Goal: Task Accomplishment & Management: Manage account settings

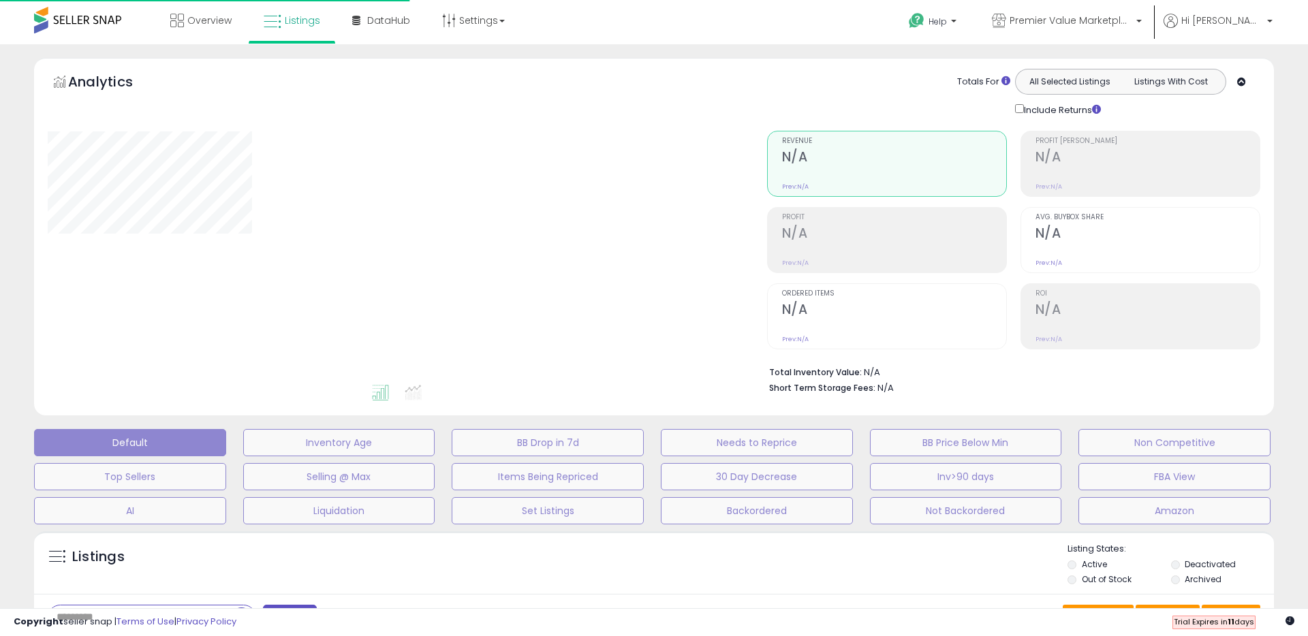
type input "**********"
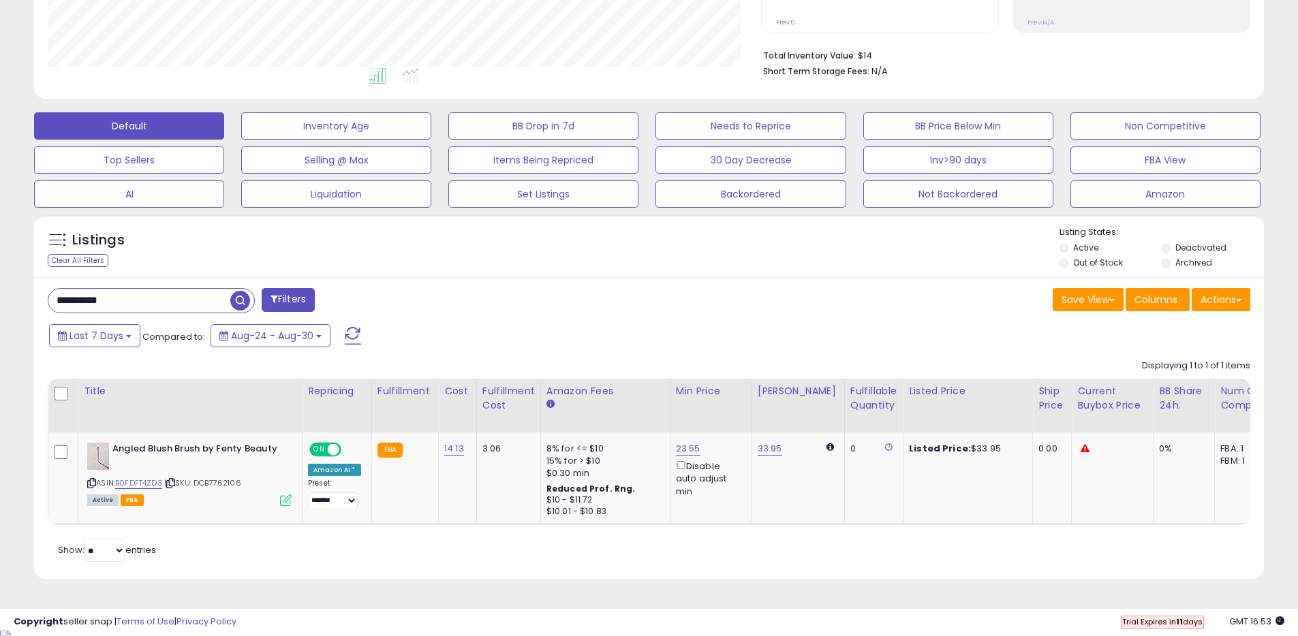
scroll to position [321, 0]
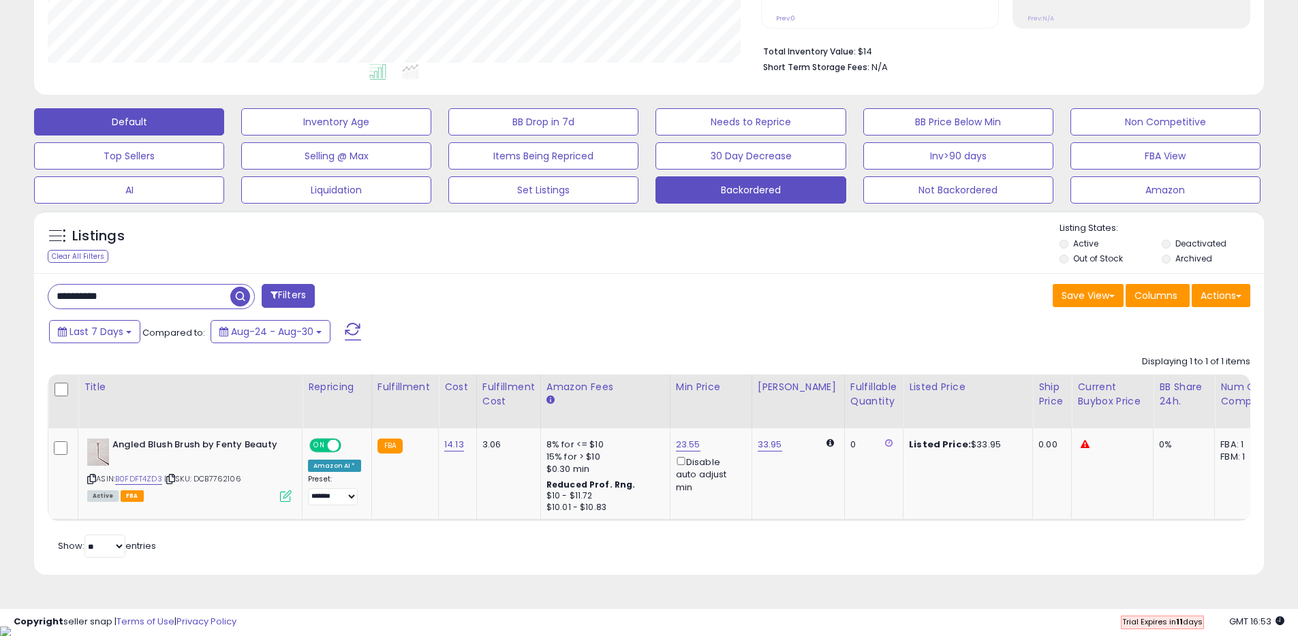
click at [690, 192] on button "Backordered" at bounding box center [750, 189] width 190 height 27
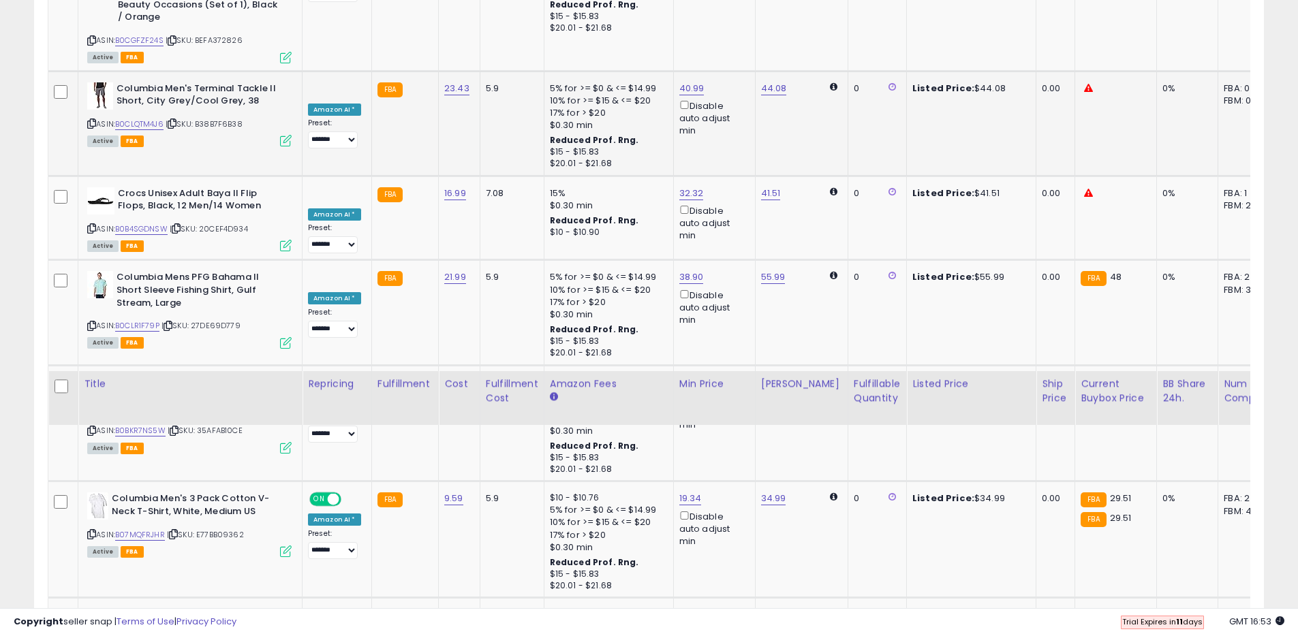
scroll to position [1947, 0]
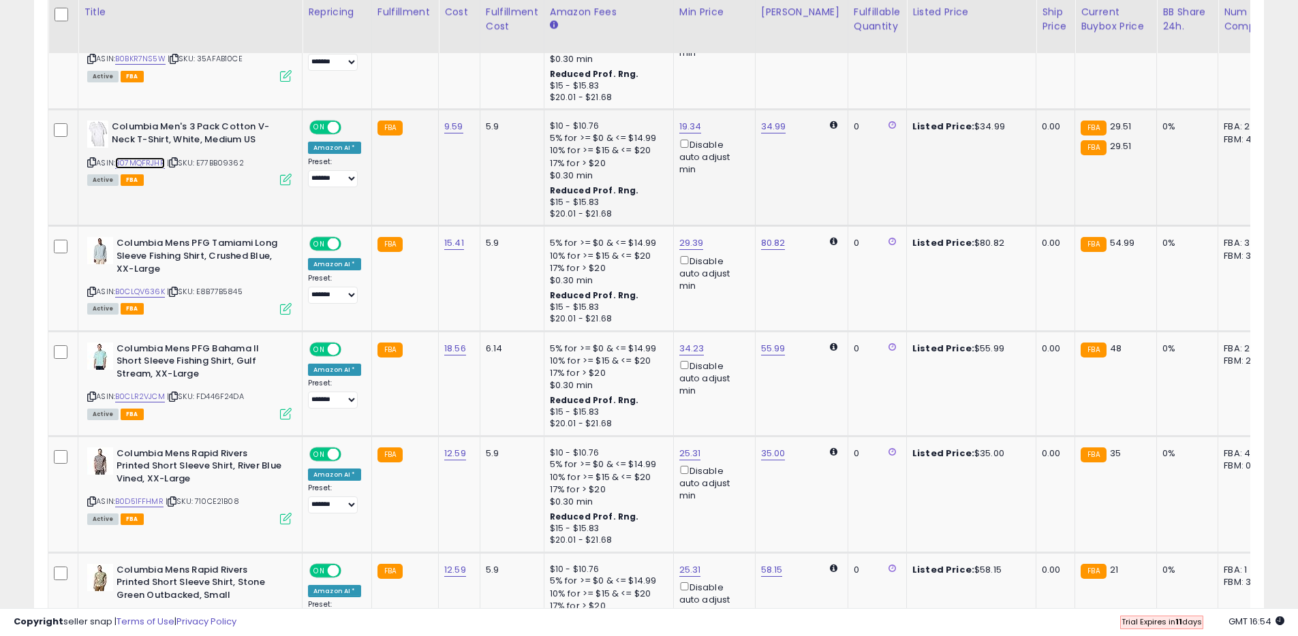
click at [147, 157] on link "B07MQFRJHR" at bounding box center [140, 163] width 50 height 12
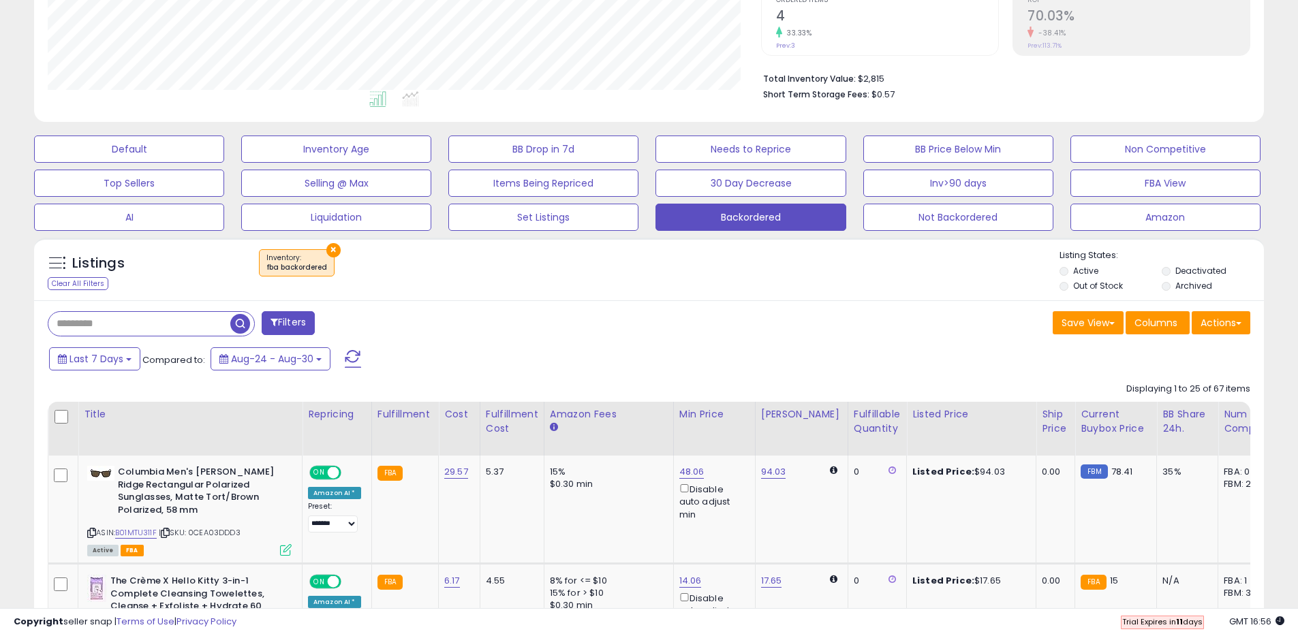
scroll to position [296, 0]
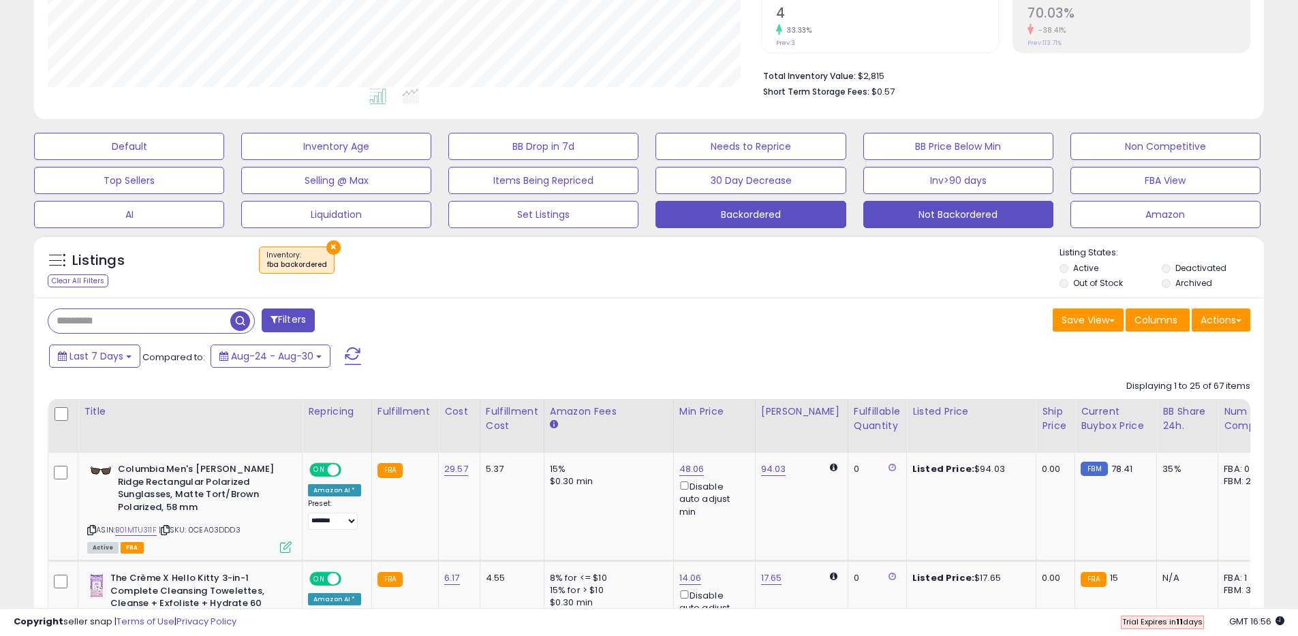
click at [939, 221] on button "Not Backordered" at bounding box center [958, 214] width 190 height 27
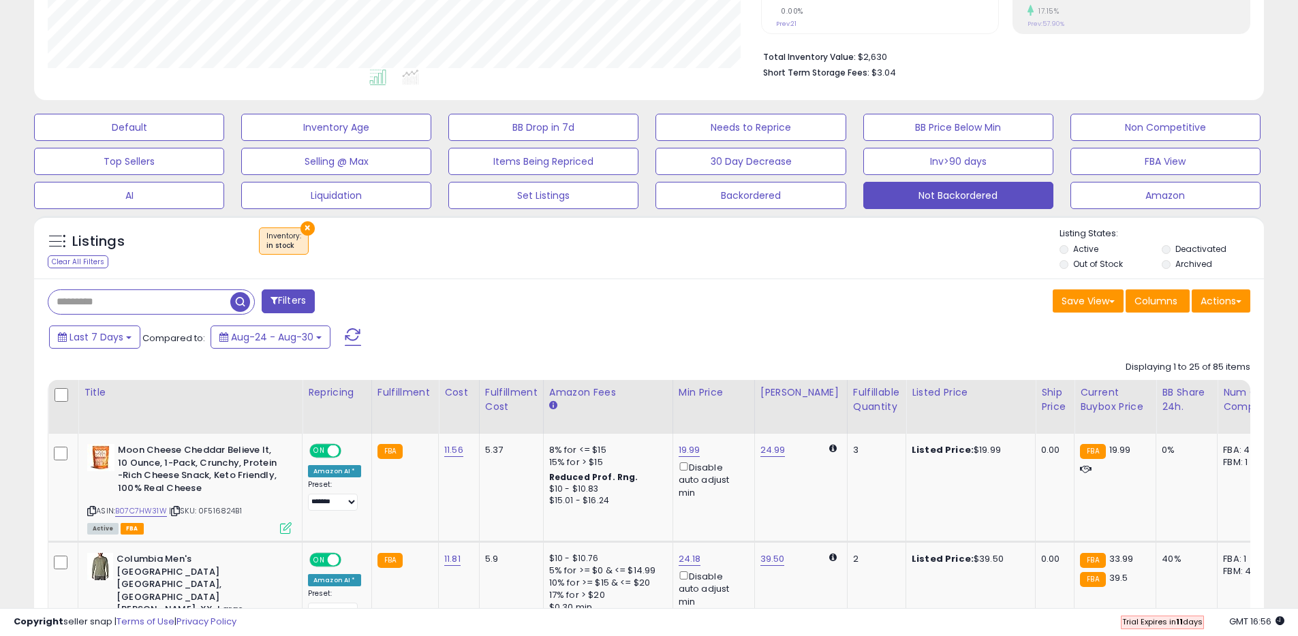
scroll to position [419, 0]
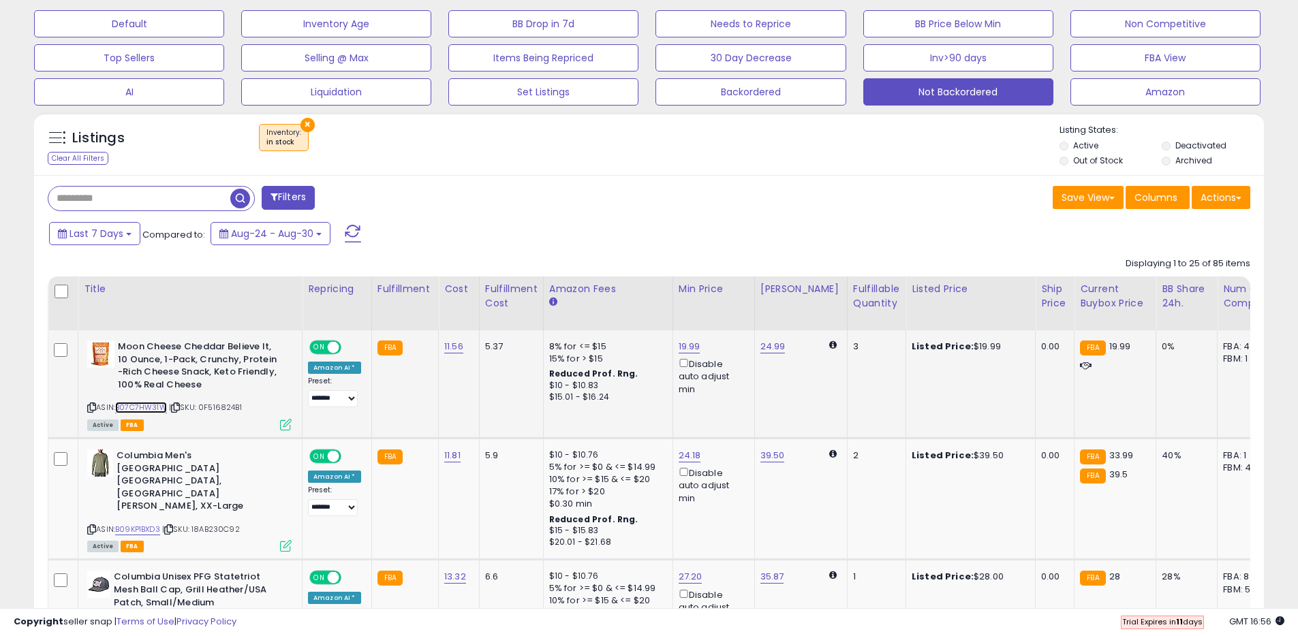
click at [142, 407] on link "B07C7HW31W" at bounding box center [141, 408] width 52 height 12
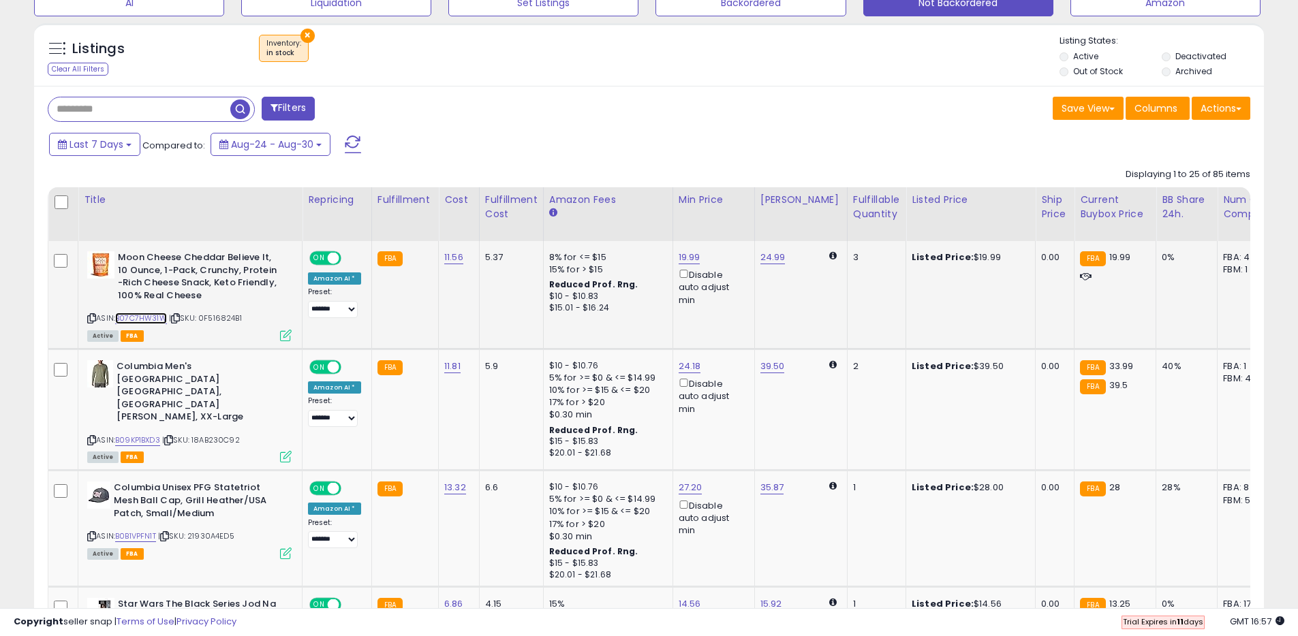
scroll to position [593, 0]
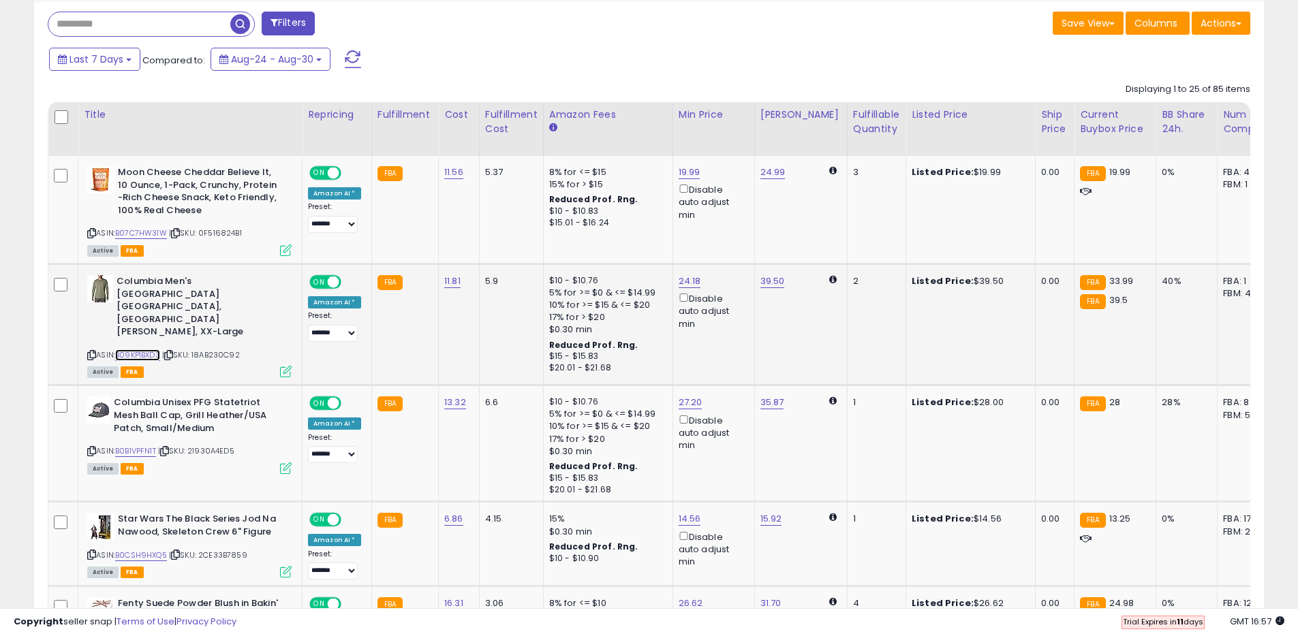
click at [146, 349] on link "B09KP1BXD3" at bounding box center [137, 355] width 45 height 12
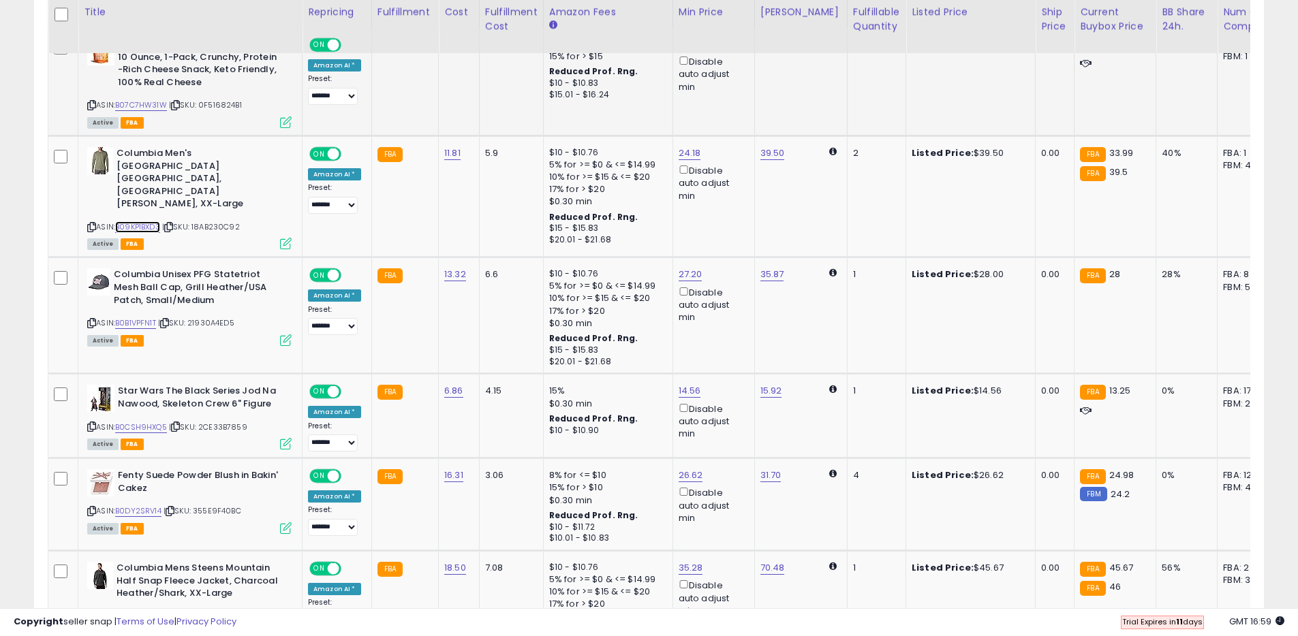
scroll to position [732, 0]
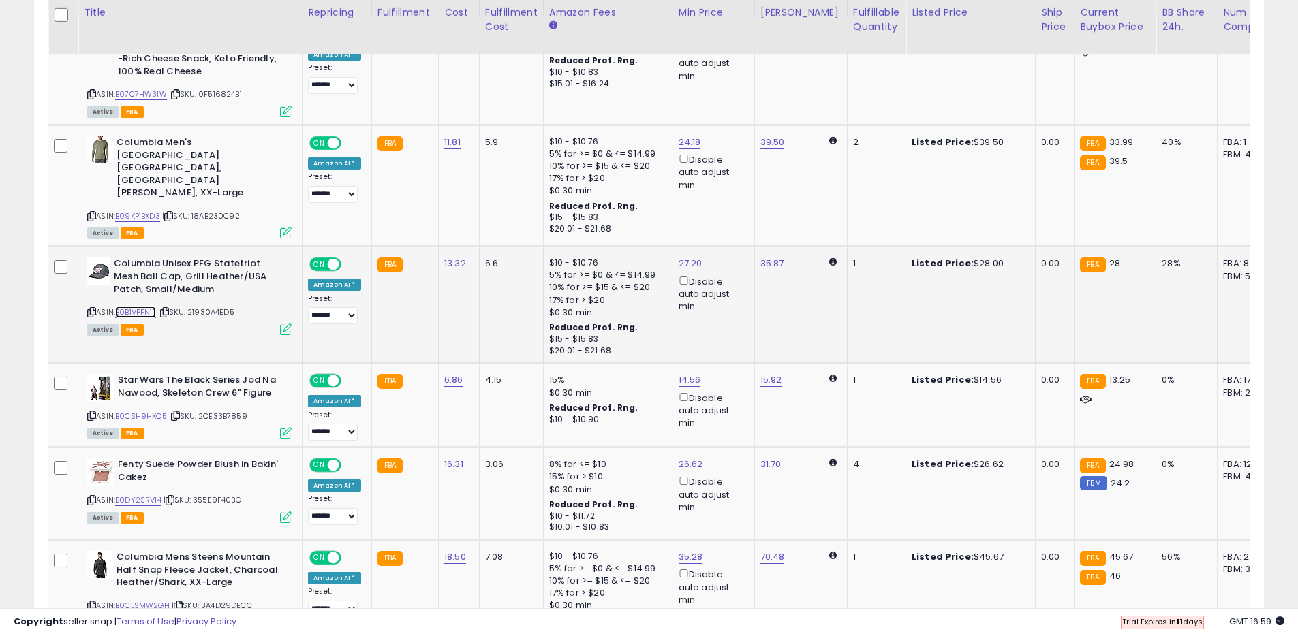
click at [142, 307] on link "B0B1VPFN1T" at bounding box center [135, 313] width 41 height 12
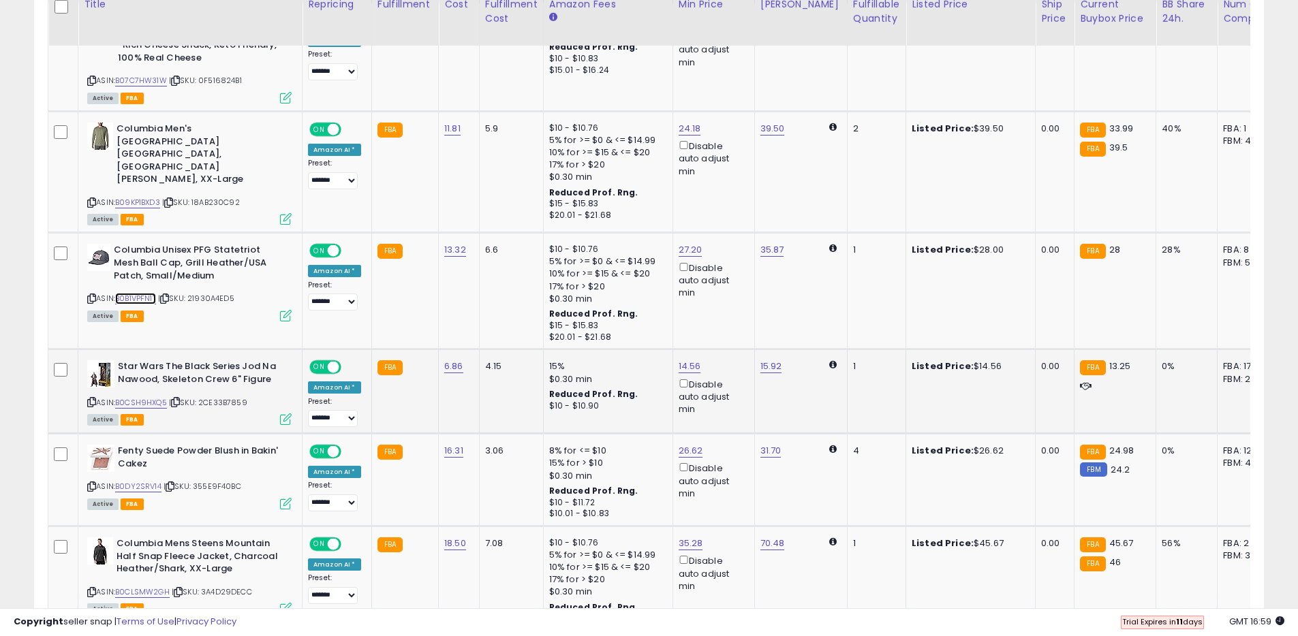
scroll to position [800, 0]
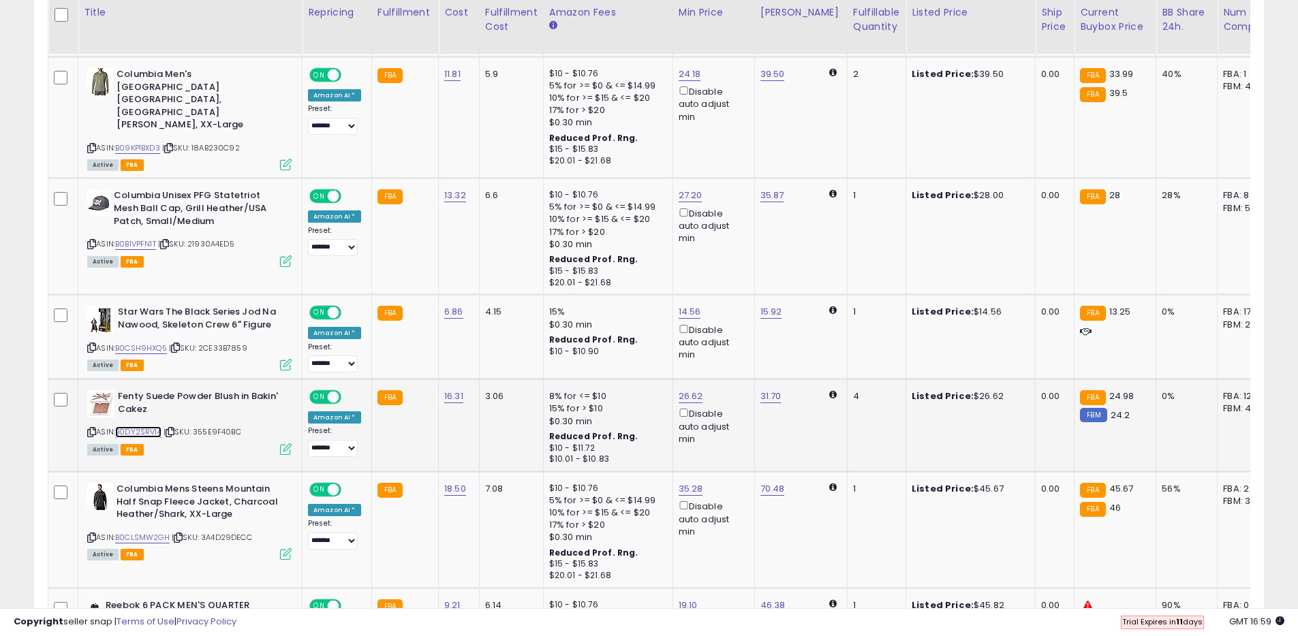
click at [153, 427] on link "B0DY2SRV14" at bounding box center [138, 432] width 46 height 12
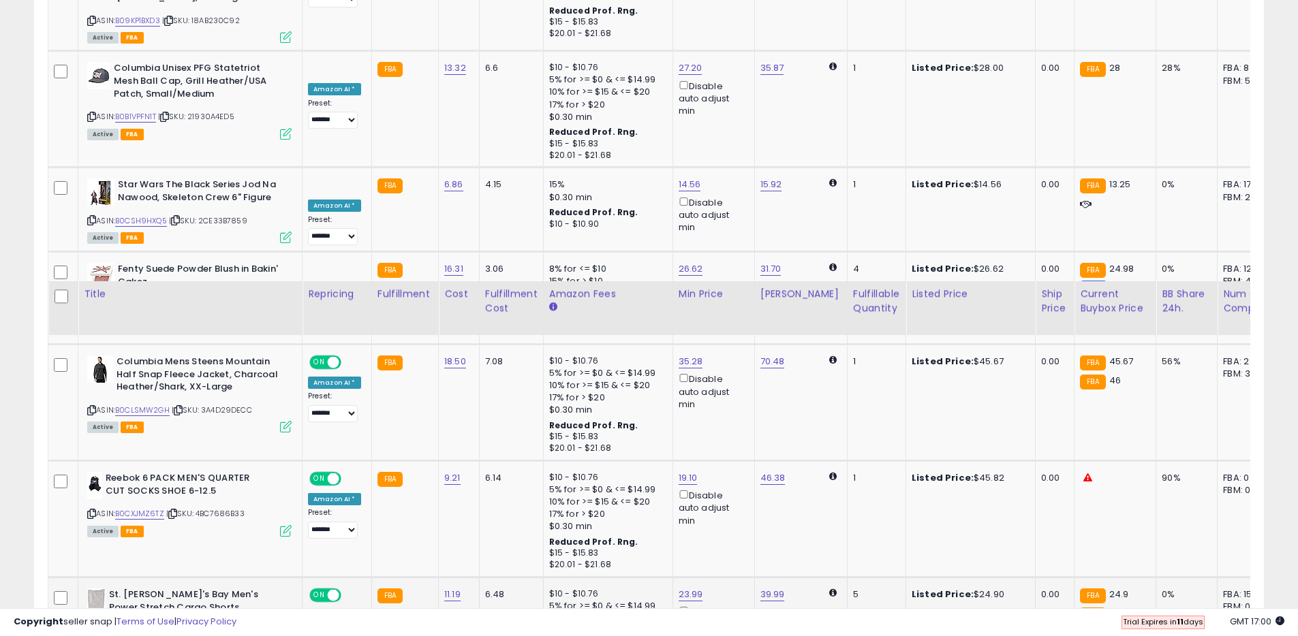
scroll to position [1210, 0]
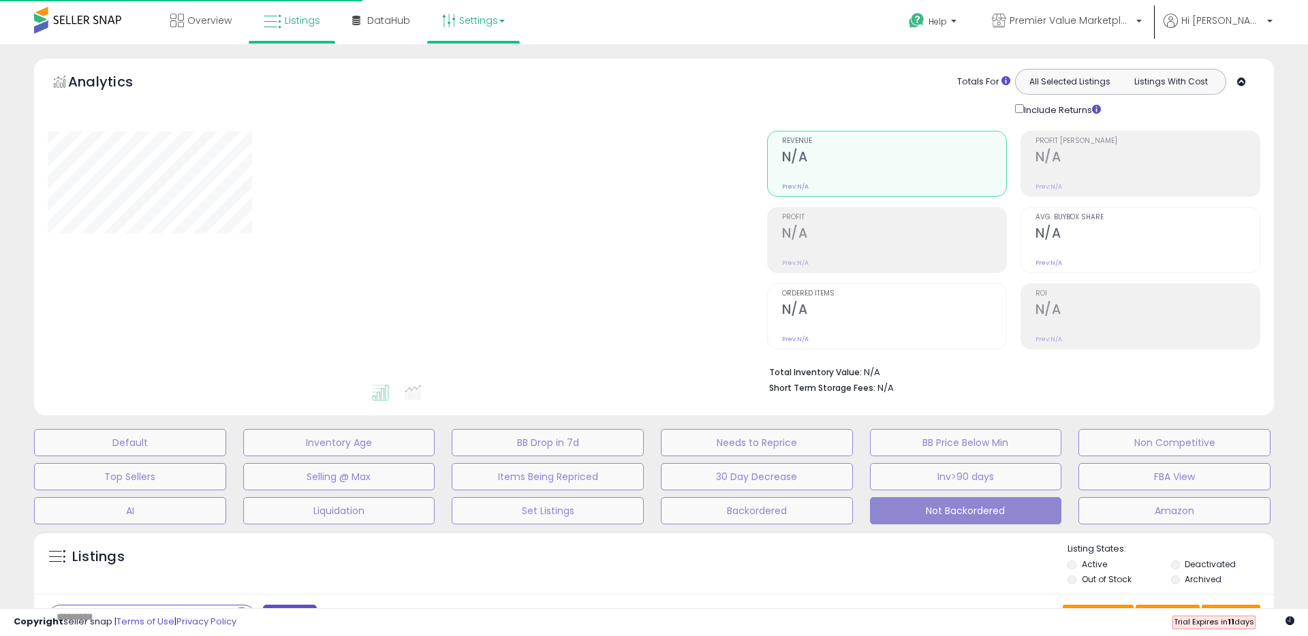
click at [456, 18] on link "Settings" at bounding box center [473, 20] width 83 height 41
click at [480, 69] on link "Store settings" at bounding box center [475, 69] width 61 height 13
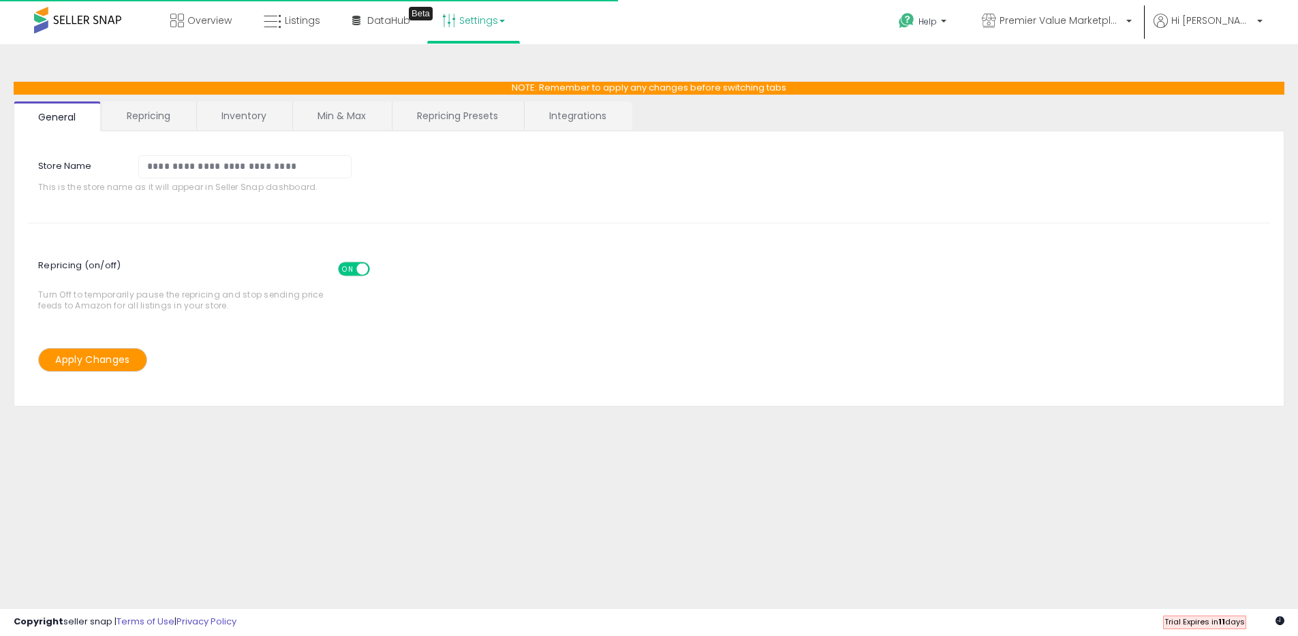
click at [481, 20] on link "Settings" at bounding box center [473, 20] width 83 height 41
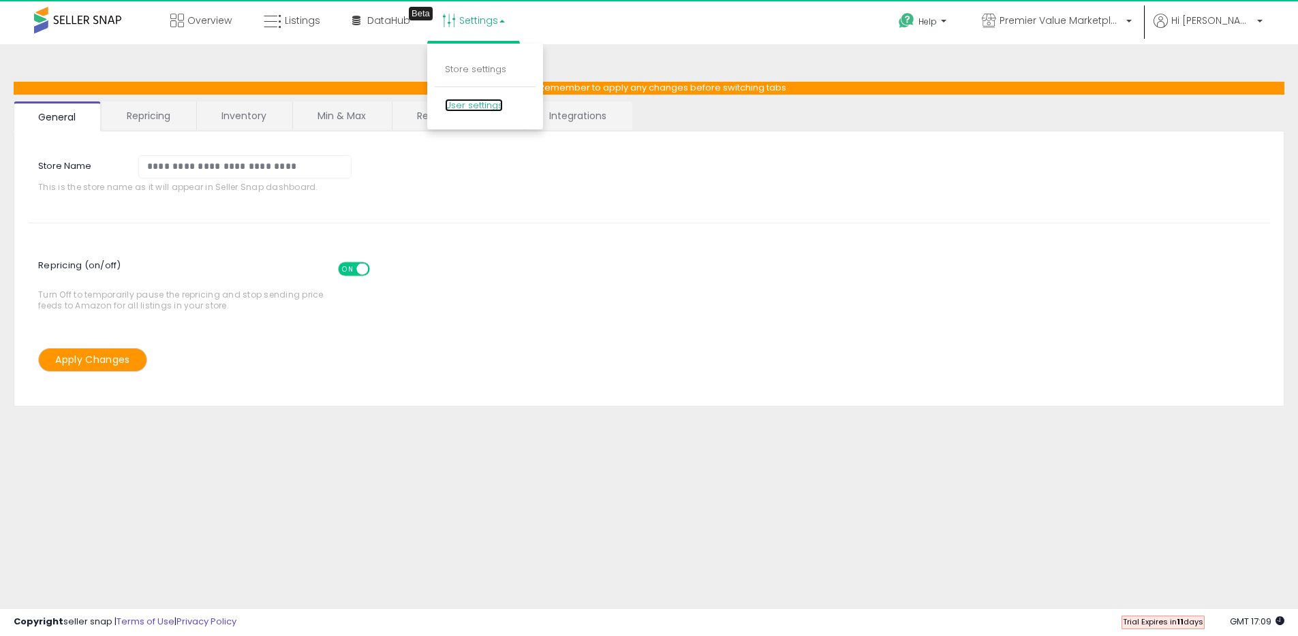
click at [468, 106] on link "User settings" at bounding box center [474, 105] width 58 height 13
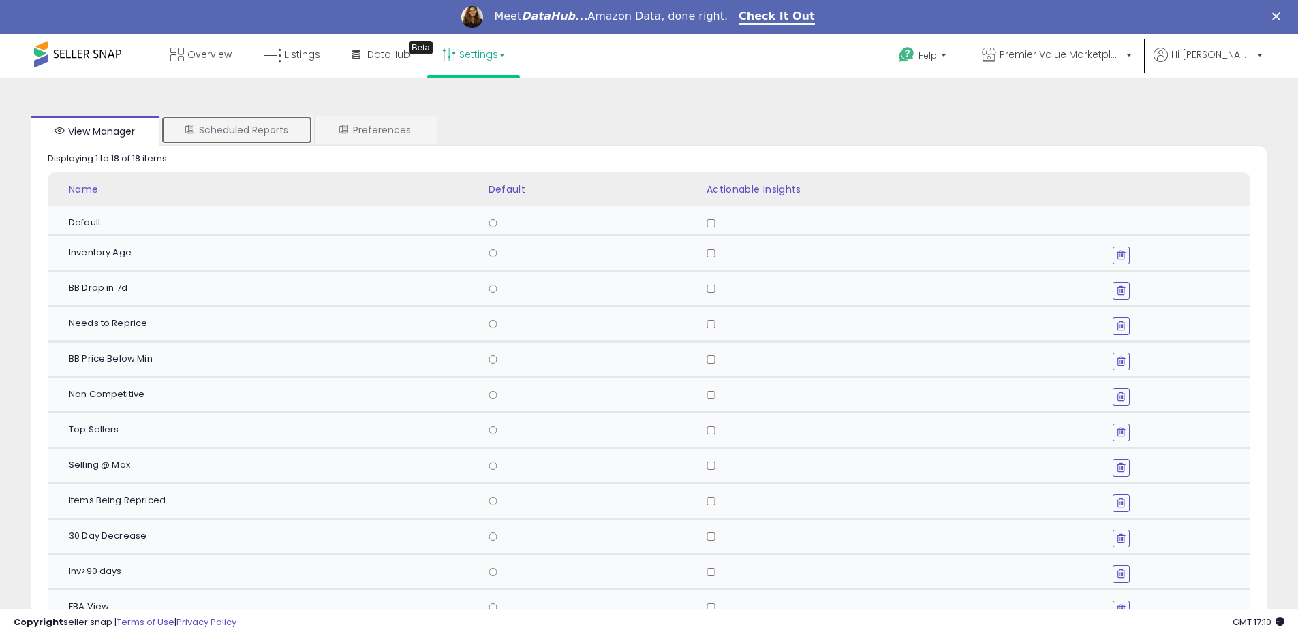
click at [206, 118] on link "Scheduled Reports" at bounding box center [237, 130] width 152 height 29
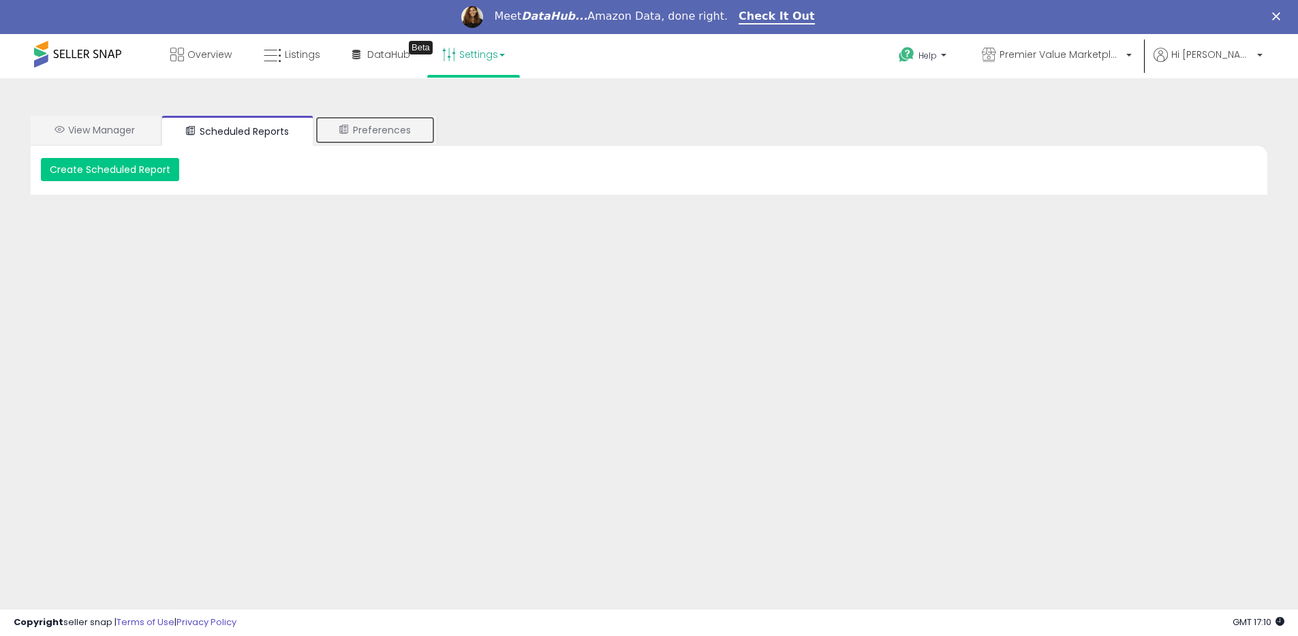
click at [404, 130] on link "Preferences" at bounding box center [375, 130] width 121 height 29
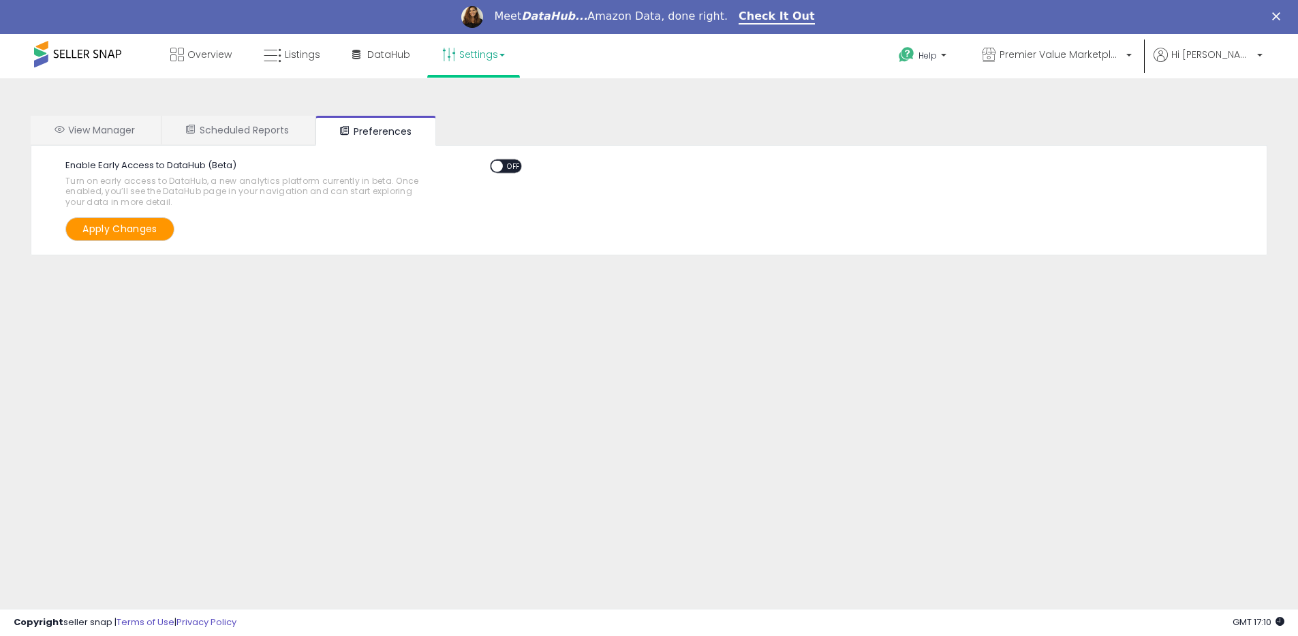
click at [463, 55] on link "Settings" at bounding box center [473, 54] width 83 height 41
click at [470, 101] on link "Store settings" at bounding box center [475, 103] width 61 height 13
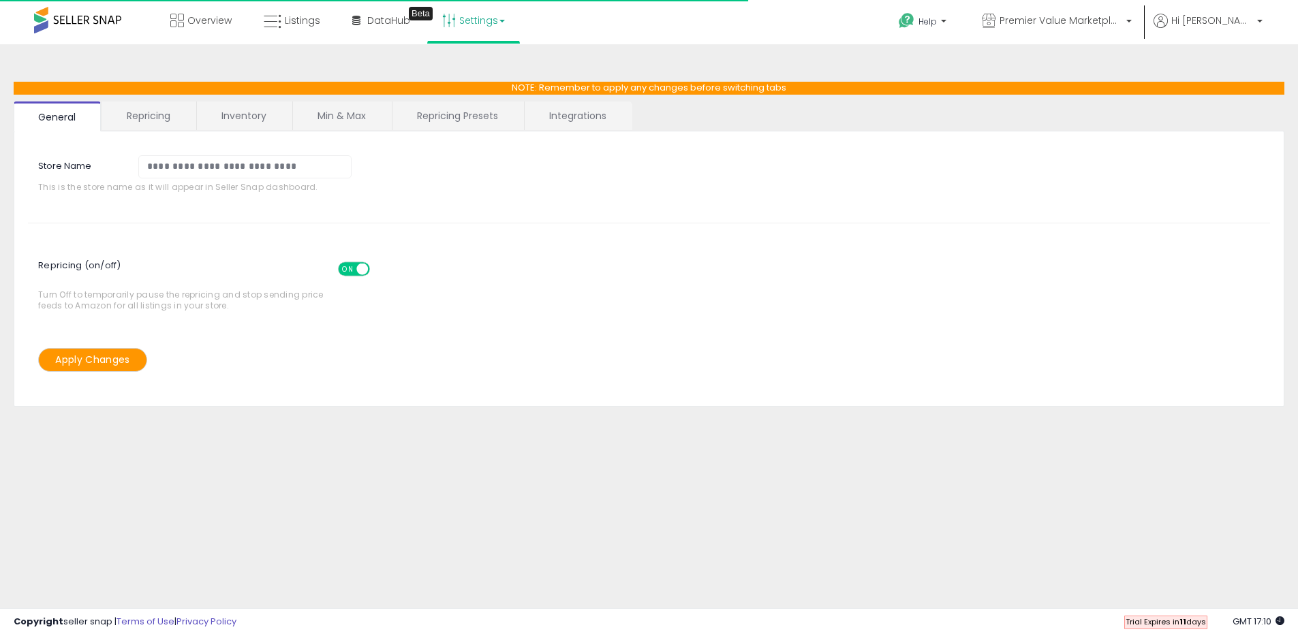
click at [151, 123] on link "Repricing" at bounding box center [148, 116] width 93 height 29
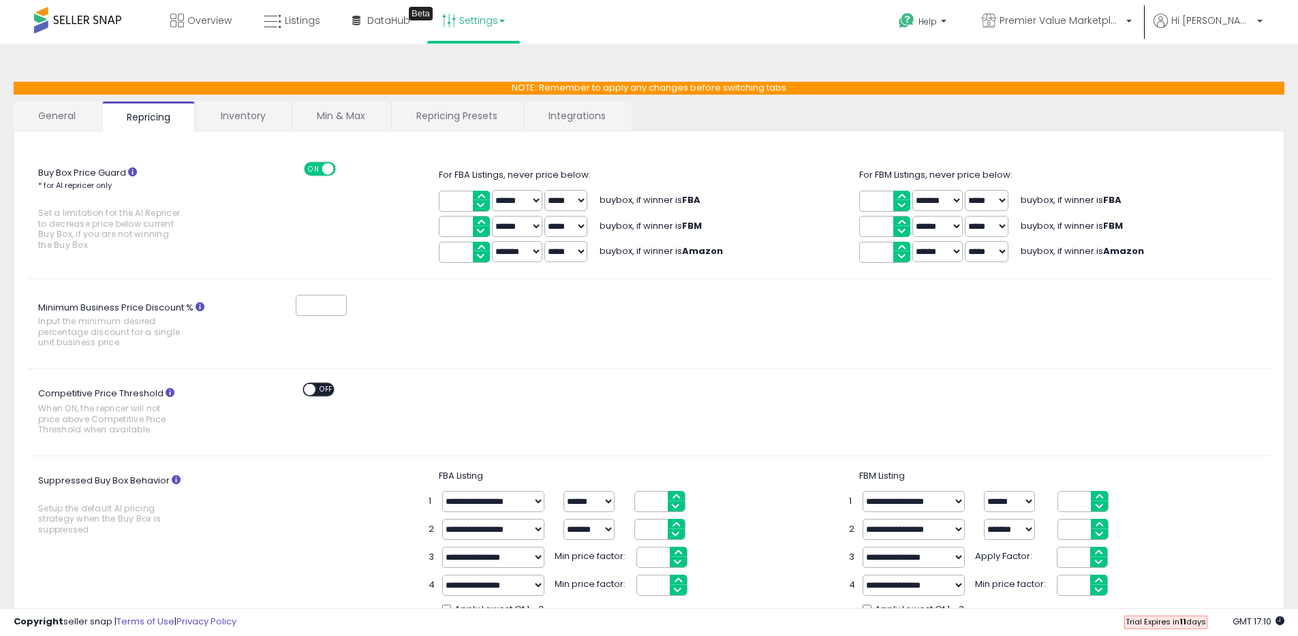
click at [258, 119] on link "Inventory" at bounding box center [243, 116] width 94 height 29
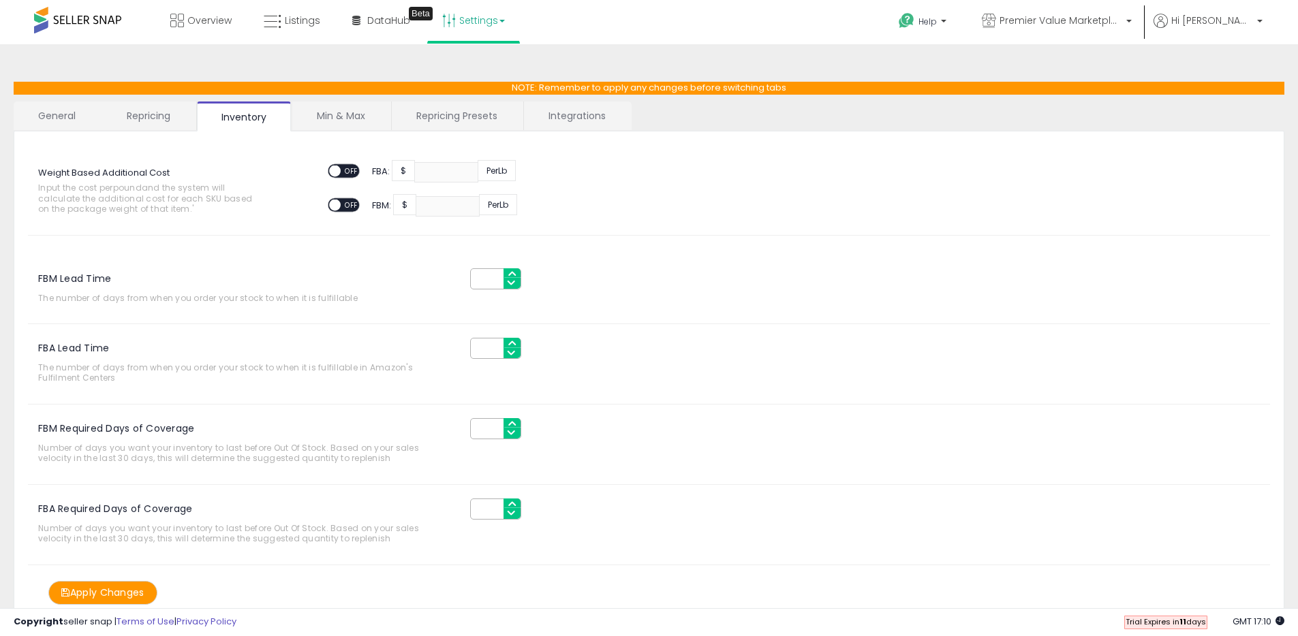
click at [322, 120] on link "Min & Max" at bounding box center [340, 116] width 97 height 29
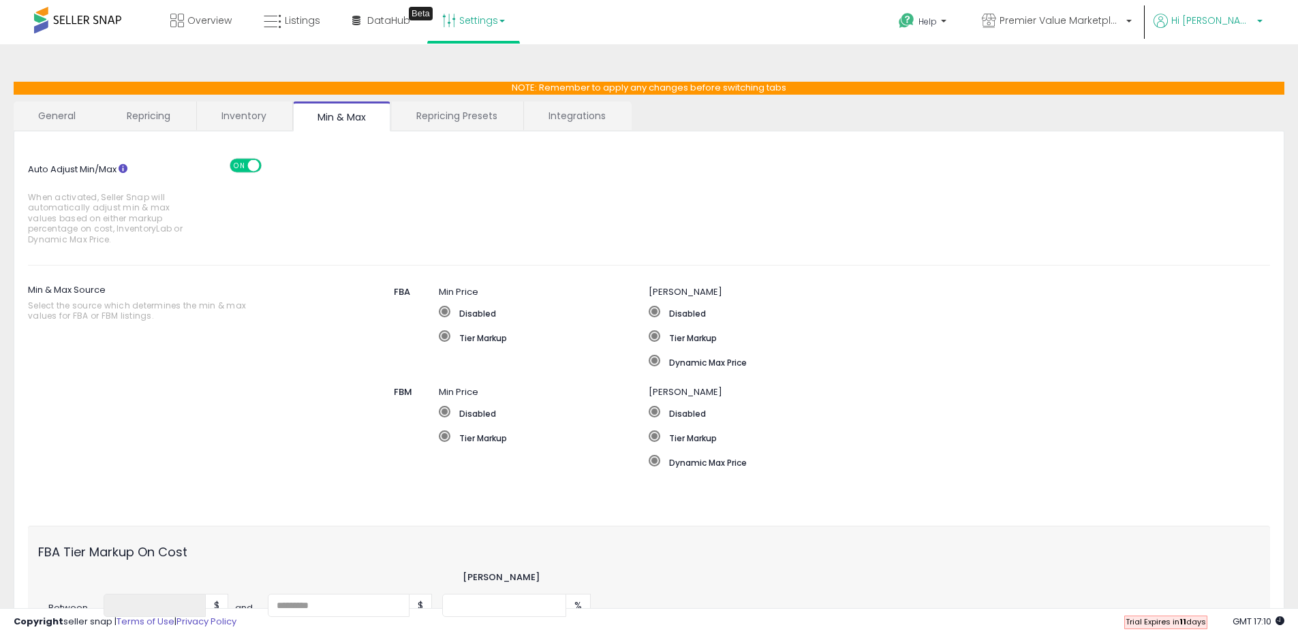
click at [1226, 26] on span "Hi [PERSON_NAME]" at bounding box center [1212, 21] width 82 height 14
click at [1222, 76] on link "Account" at bounding box center [1231, 72] width 36 height 13
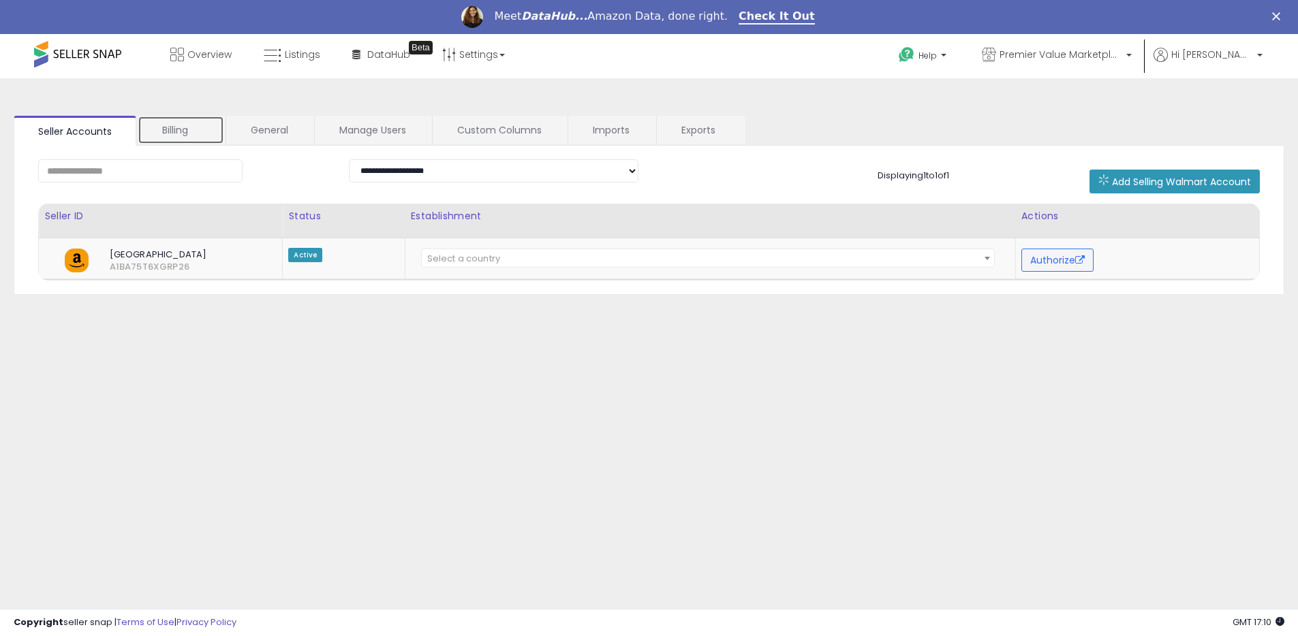
click at [178, 138] on link "Billing" at bounding box center [181, 130] width 87 height 29
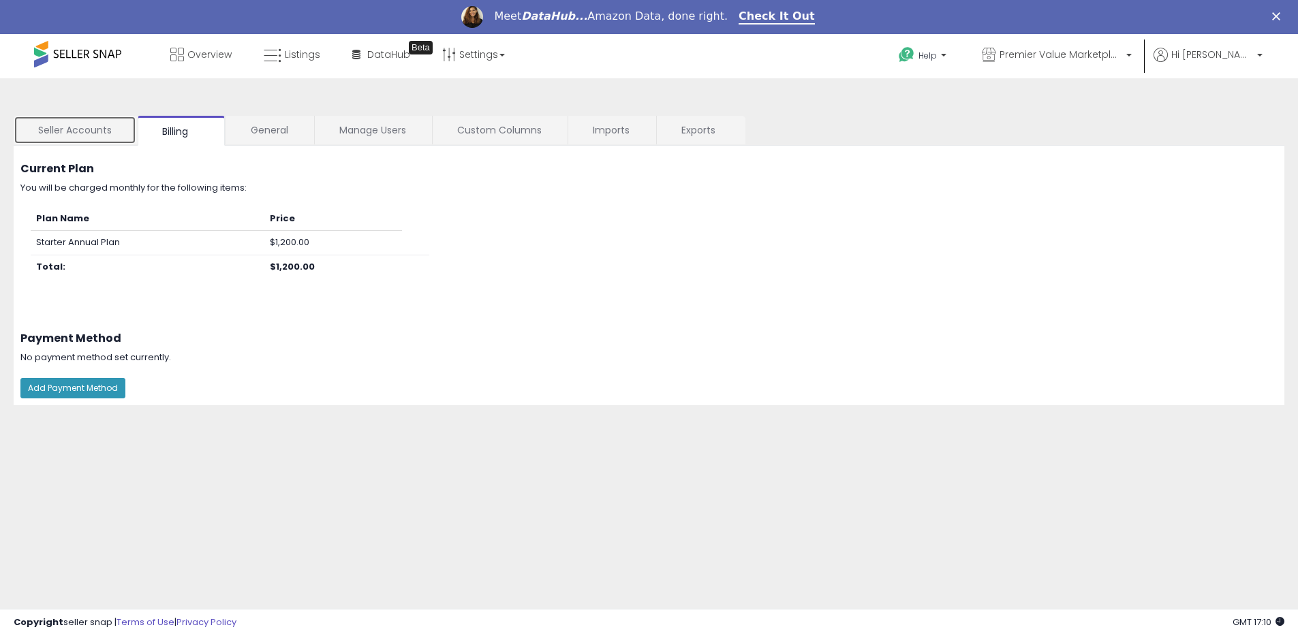
click at [57, 126] on link "Seller Accounts" at bounding box center [75, 130] width 123 height 29
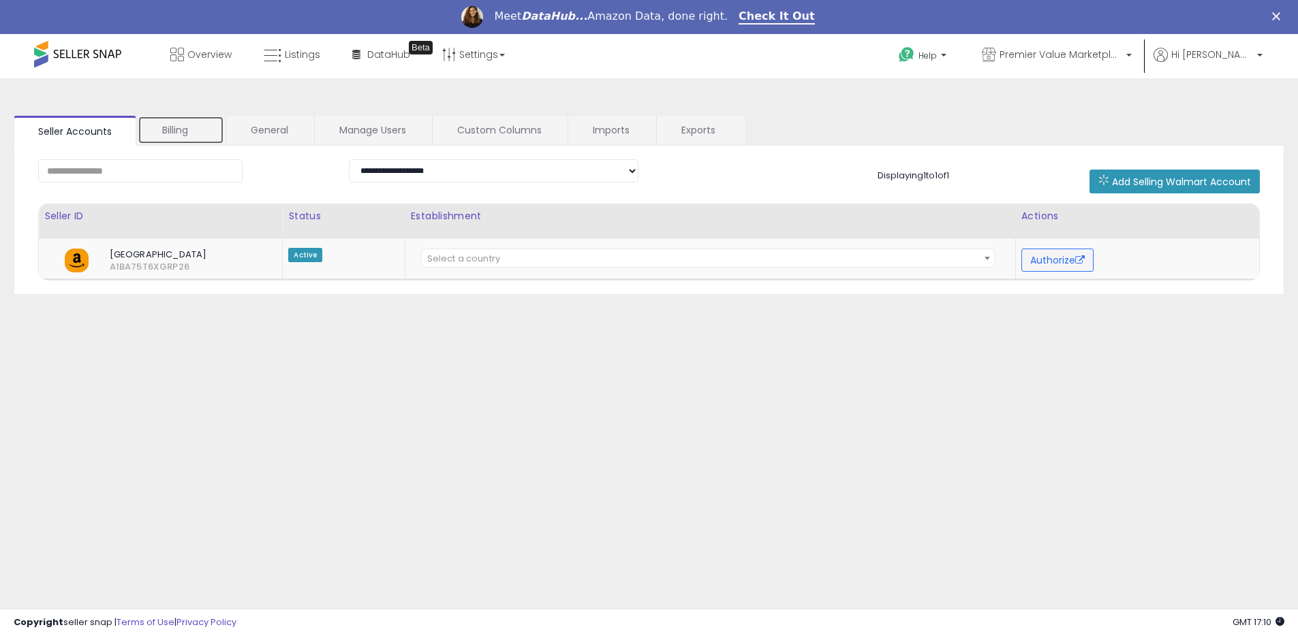
click at [194, 127] on link "Billing" at bounding box center [181, 130] width 87 height 29
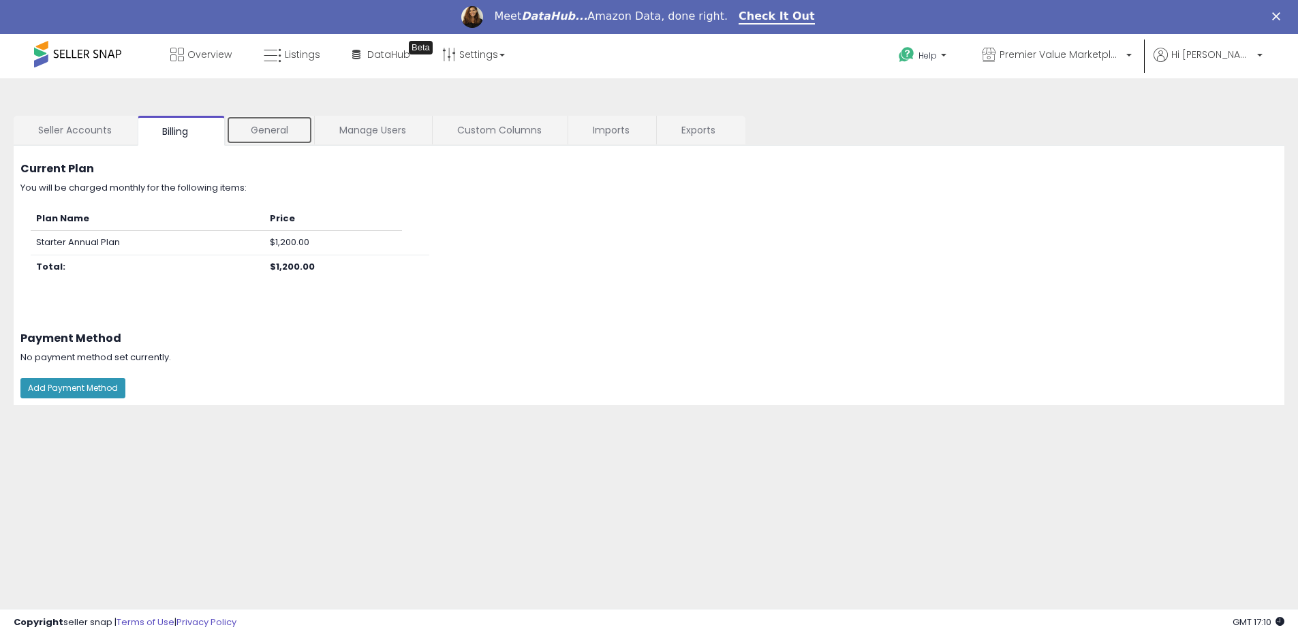
click at [271, 126] on link "General" at bounding box center [269, 130] width 87 height 29
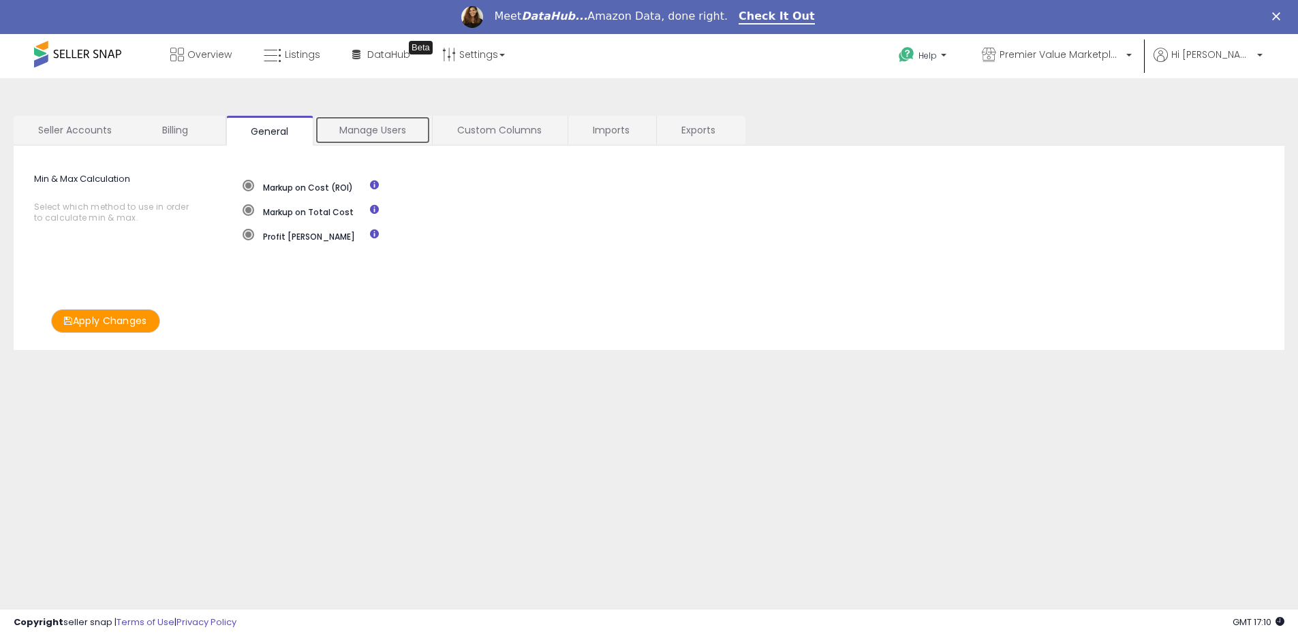
click at [352, 133] on link "Manage Users" at bounding box center [373, 130] width 116 height 29
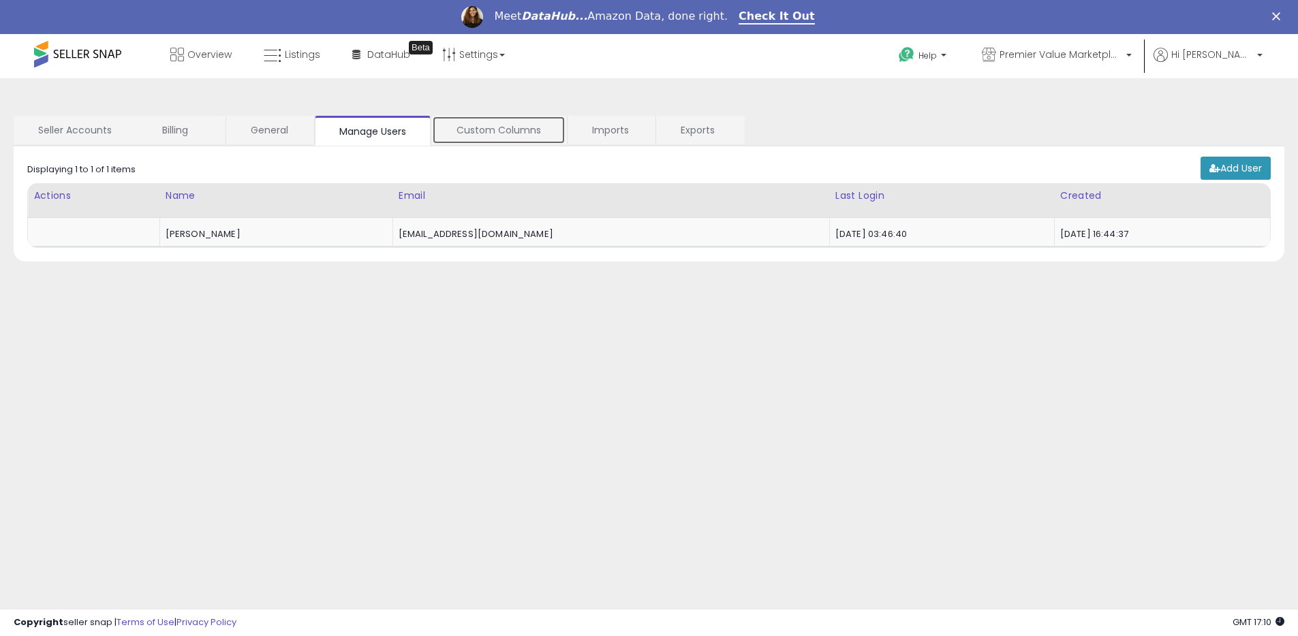
click at [483, 132] on link "Custom Columns" at bounding box center [499, 130] width 134 height 29
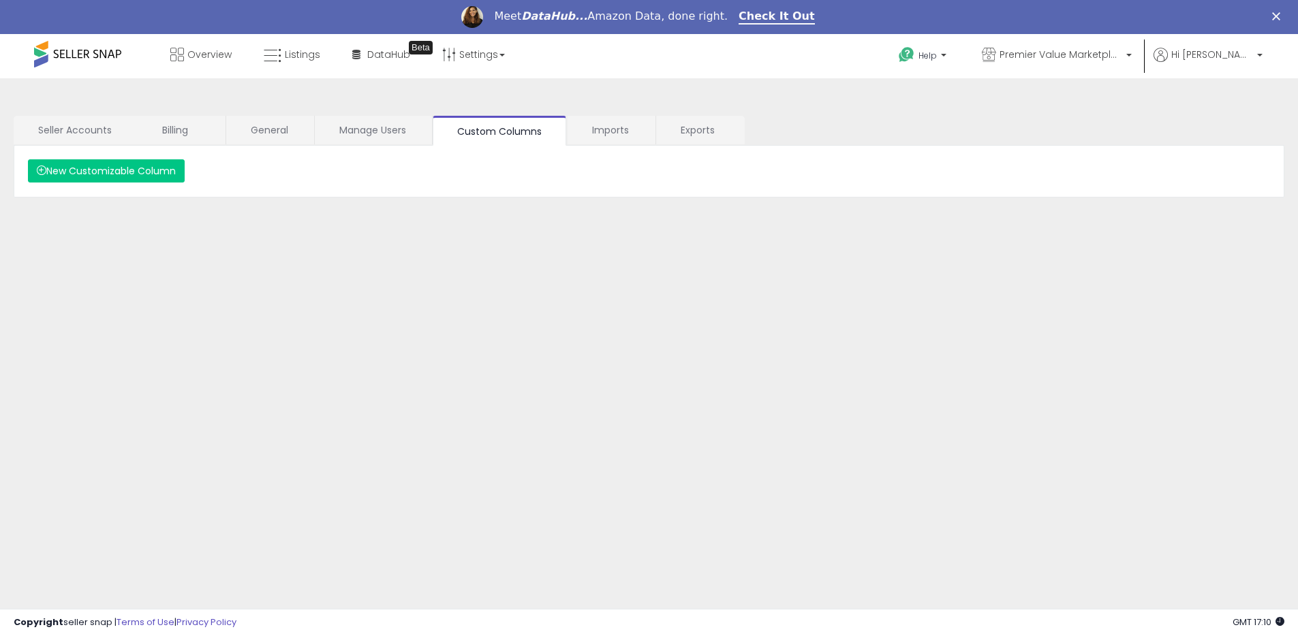
click at [565, 133] on li "Custom Columns" at bounding box center [500, 131] width 135 height 30
click at [608, 134] on link "Imports" at bounding box center [610, 130] width 87 height 29
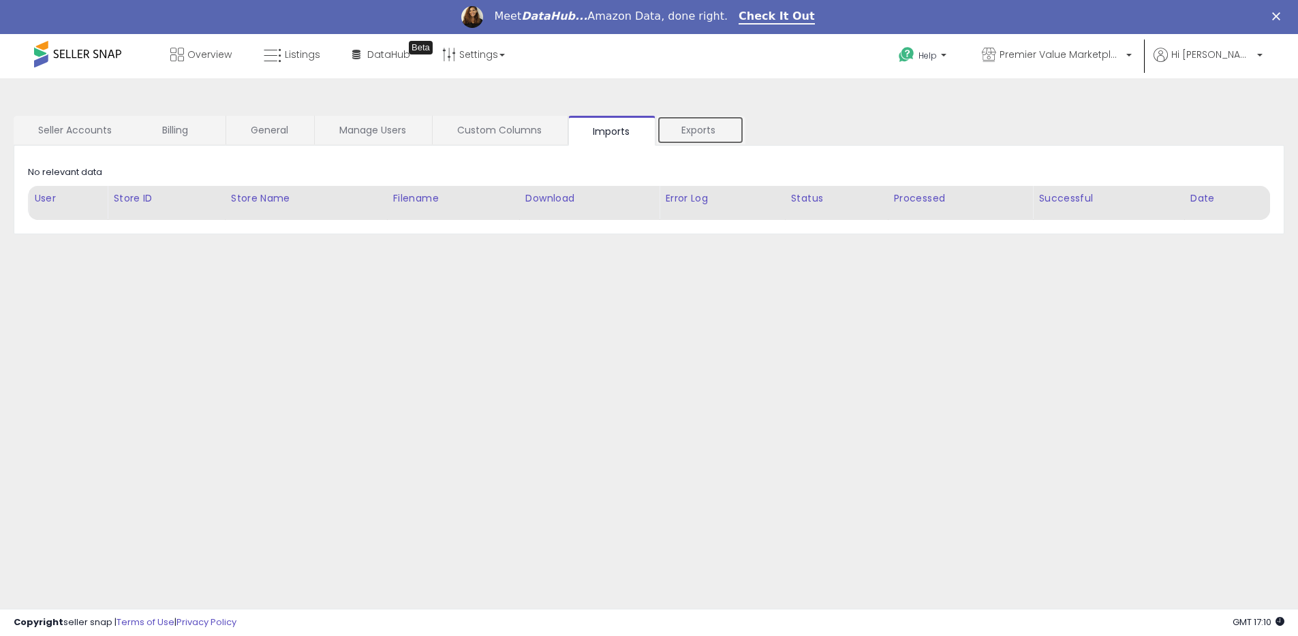
click at [691, 132] on link "Exports" at bounding box center [700, 130] width 87 height 29
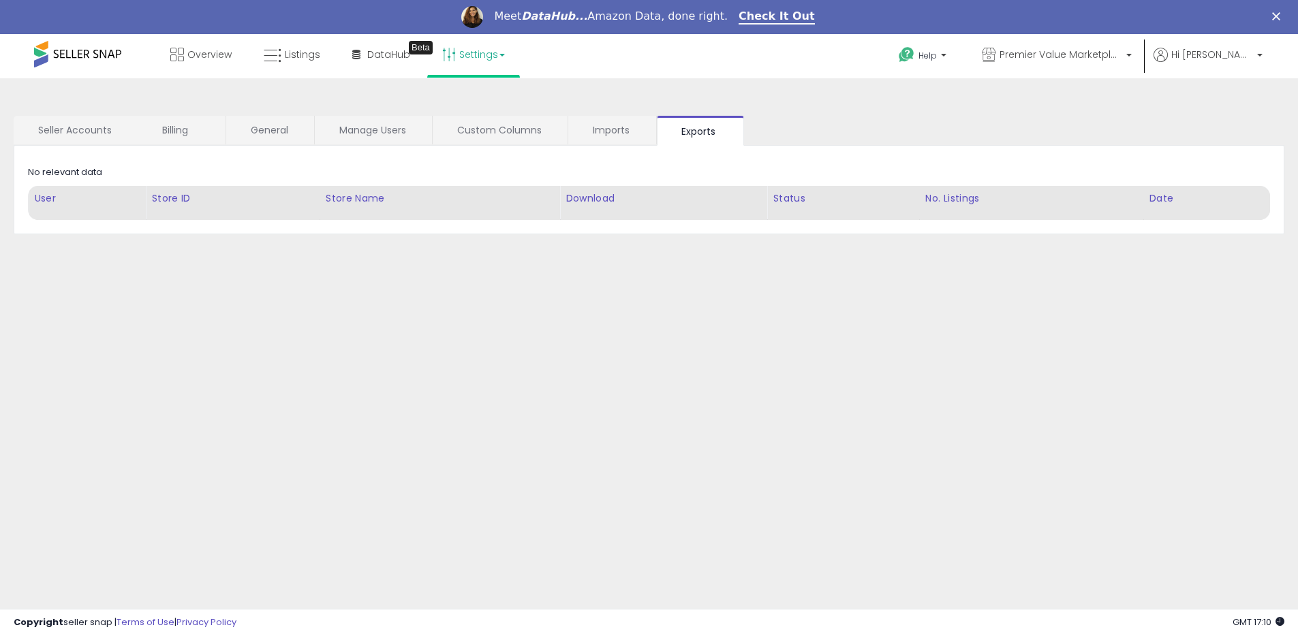
click at [471, 56] on link "Settings" at bounding box center [473, 54] width 83 height 41
click at [1246, 55] on span "Hi [PERSON_NAME]" at bounding box center [1212, 55] width 82 height 14
click at [1055, 57] on span "Premier Value Marketplace LLC" at bounding box center [1060, 55] width 123 height 14
click at [1260, 62] on b at bounding box center [1259, 59] width 5 height 10
click at [1101, 64] on p "Premier Value Marketplace LLC" at bounding box center [1057, 56] width 150 height 17
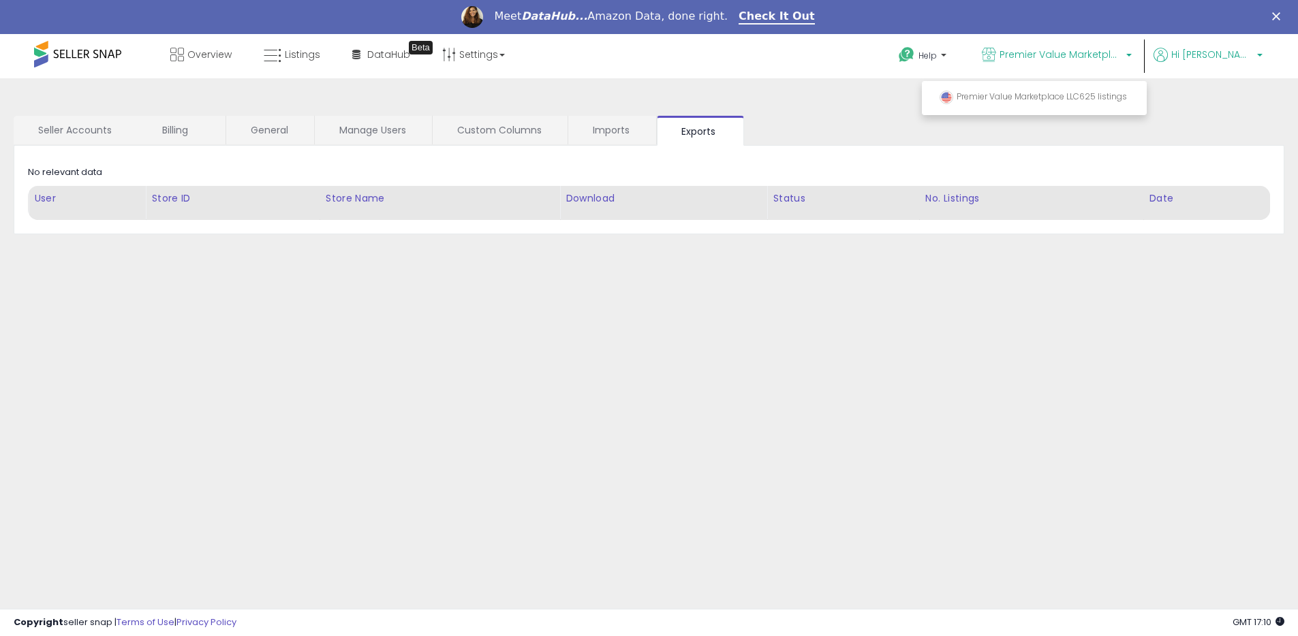
click at [1251, 48] on span "Hi [PERSON_NAME]" at bounding box center [1212, 55] width 82 height 14
click at [1224, 106] on link "Account" at bounding box center [1231, 106] width 36 height 13
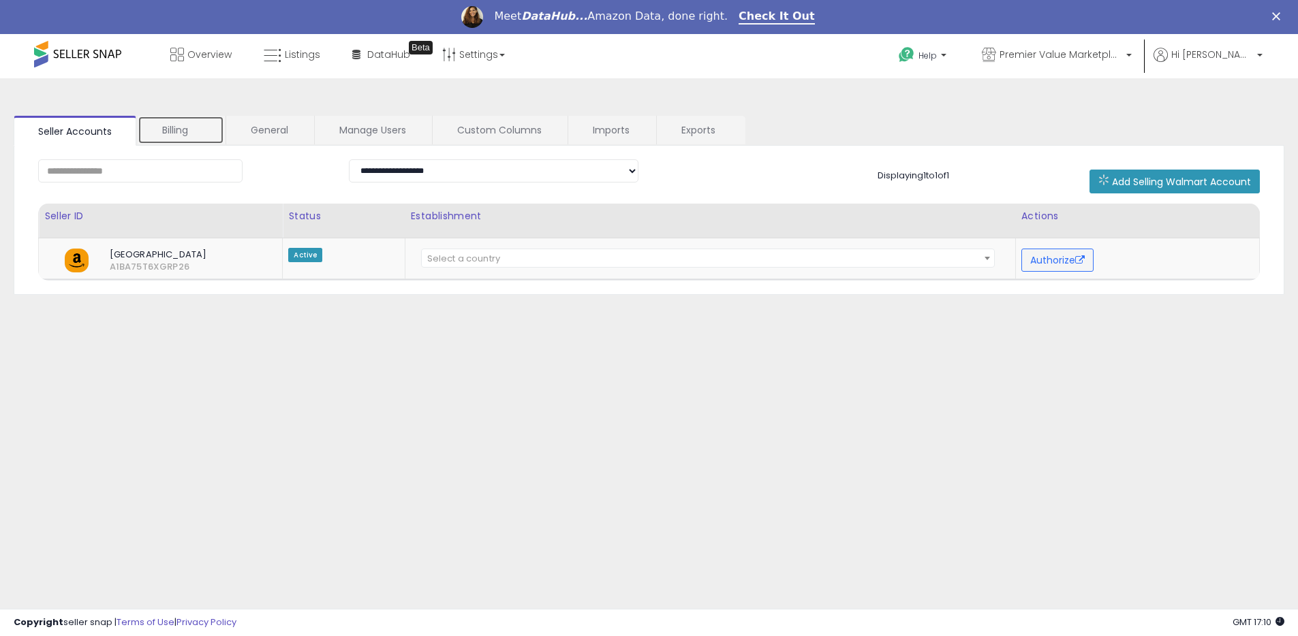
click at [181, 133] on link "Billing" at bounding box center [181, 130] width 87 height 29
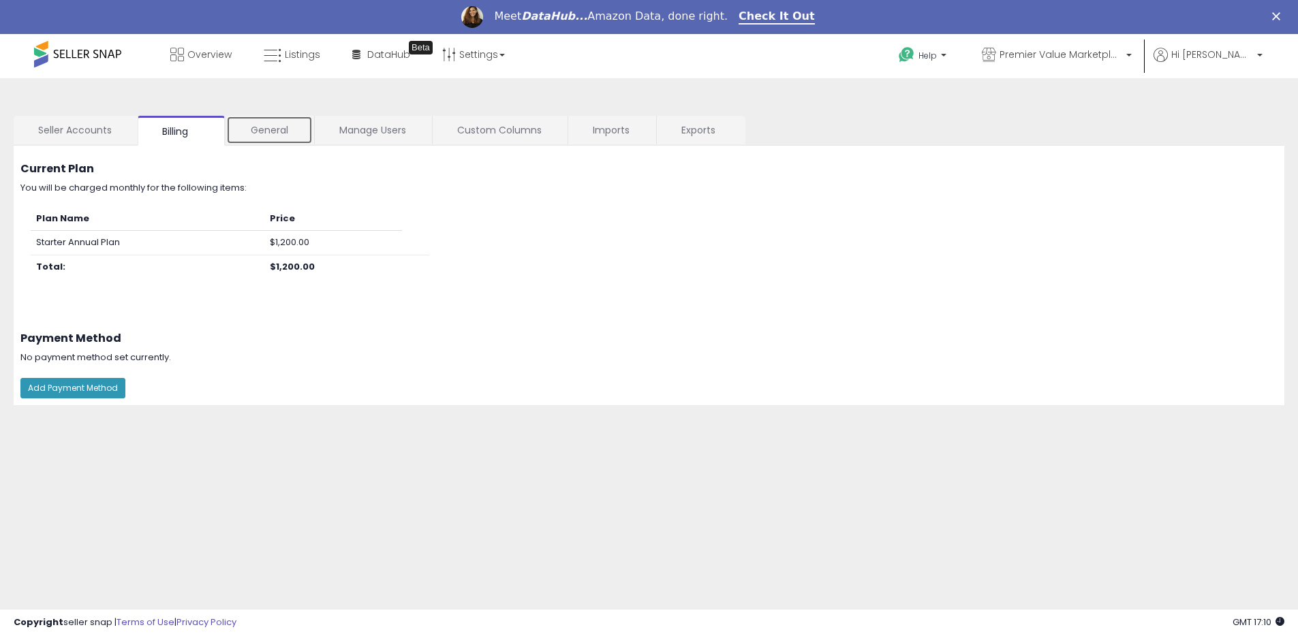
click at [273, 137] on link "General" at bounding box center [269, 130] width 87 height 29
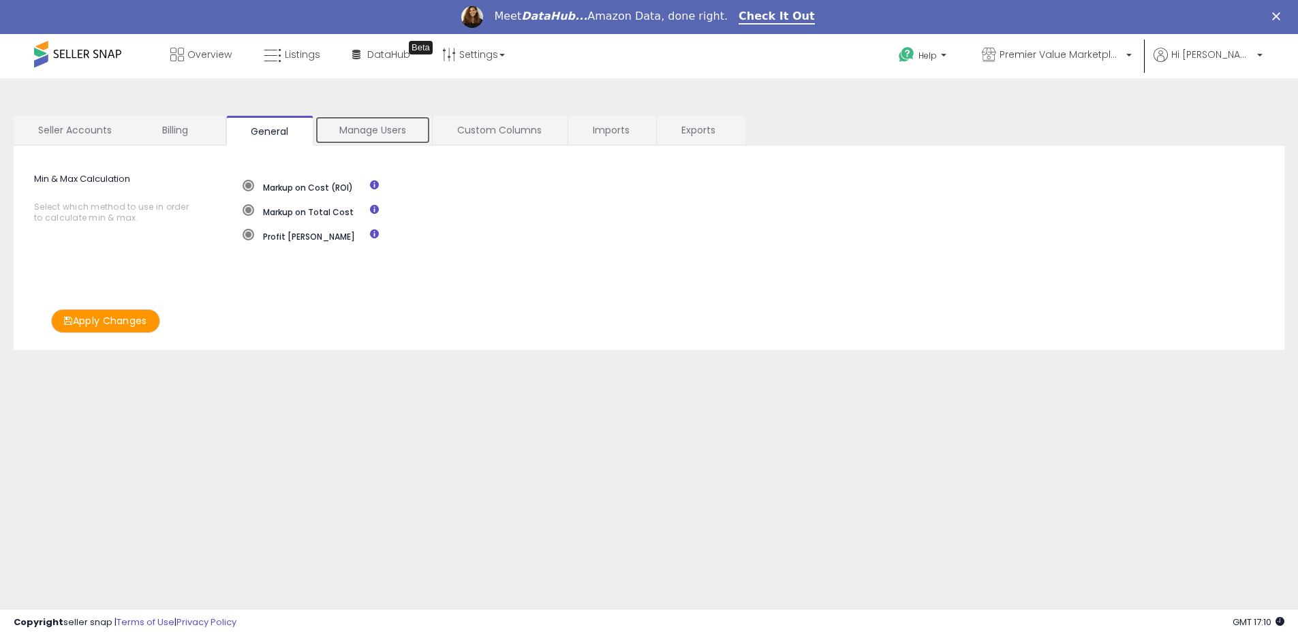
click at [360, 131] on link "Manage Users" at bounding box center [373, 130] width 116 height 29
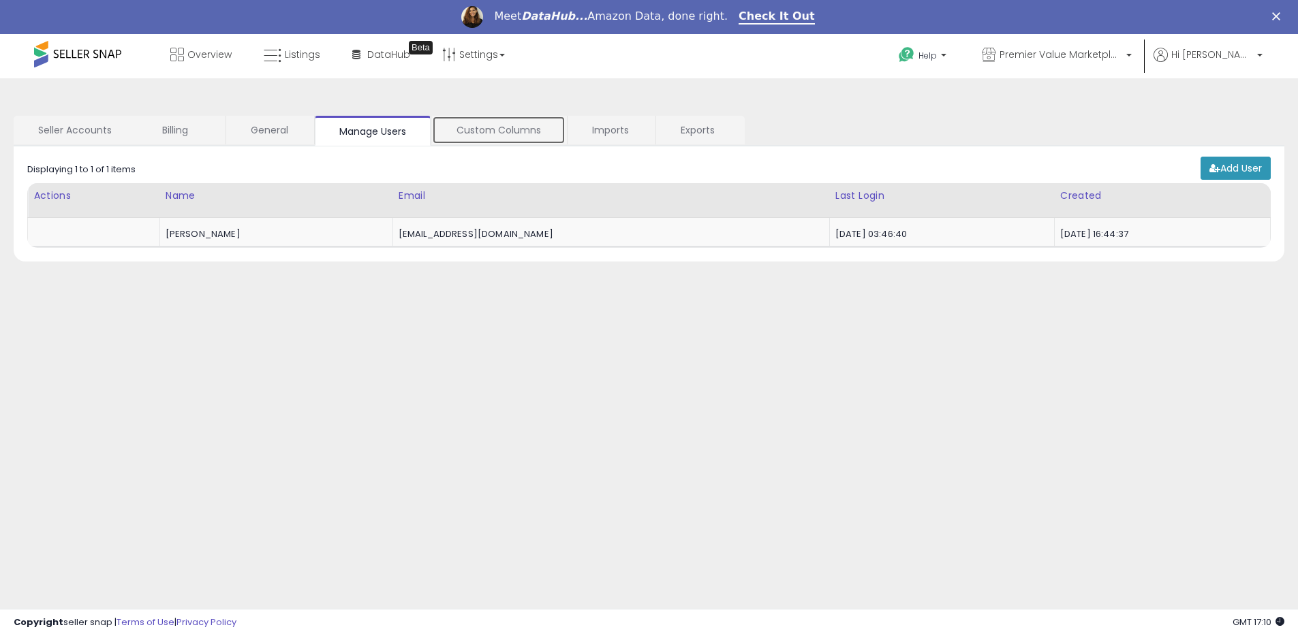
click at [501, 137] on link "Custom Columns" at bounding box center [499, 130] width 134 height 29
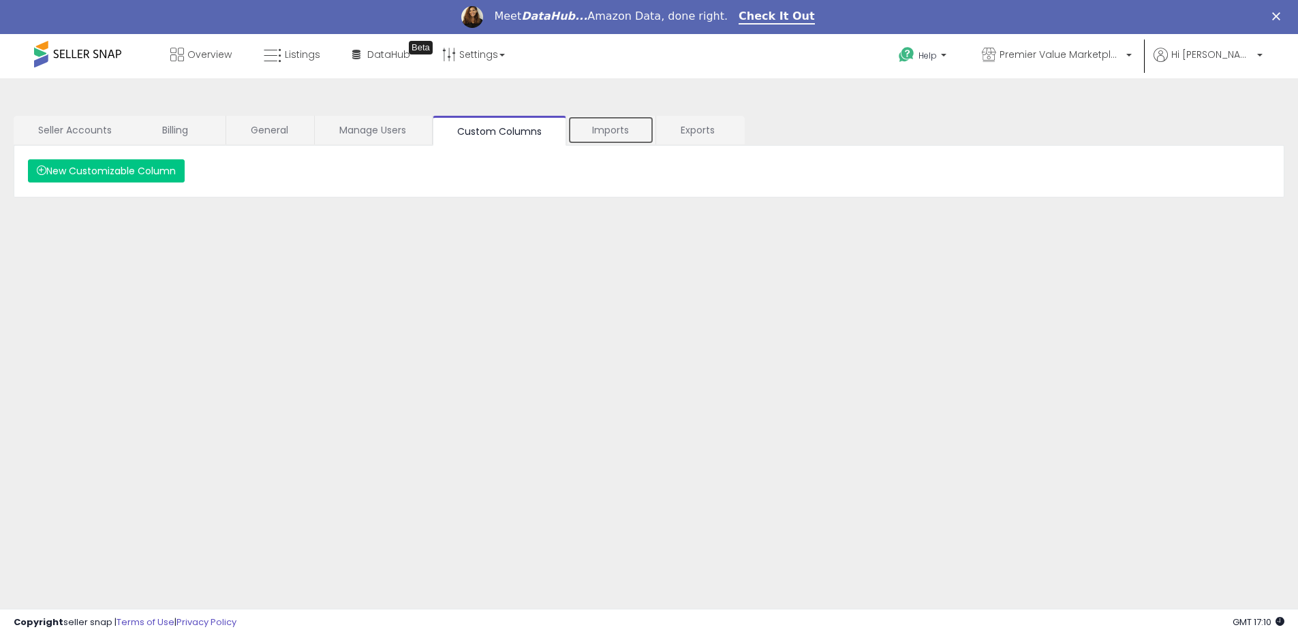
click at [589, 127] on link "Imports" at bounding box center [610, 130] width 87 height 29
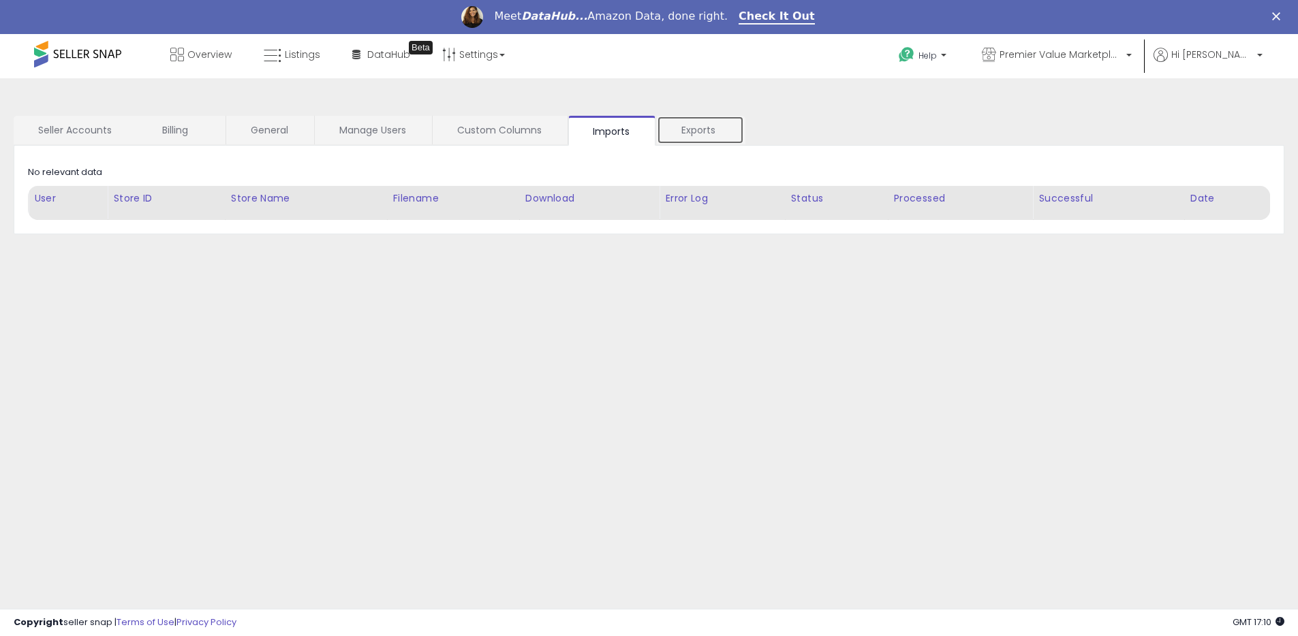
click at [690, 133] on link "Exports" at bounding box center [700, 130] width 87 height 29
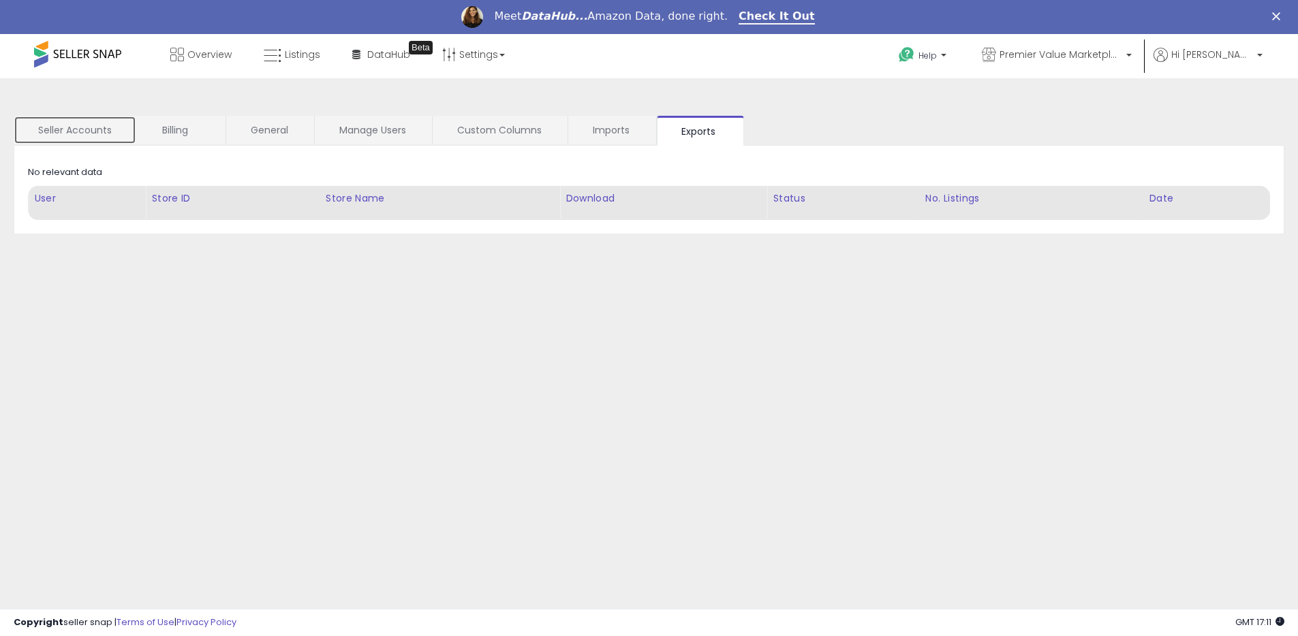
click at [58, 129] on link "Seller Accounts" at bounding box center [75, 130] width 123 height 29
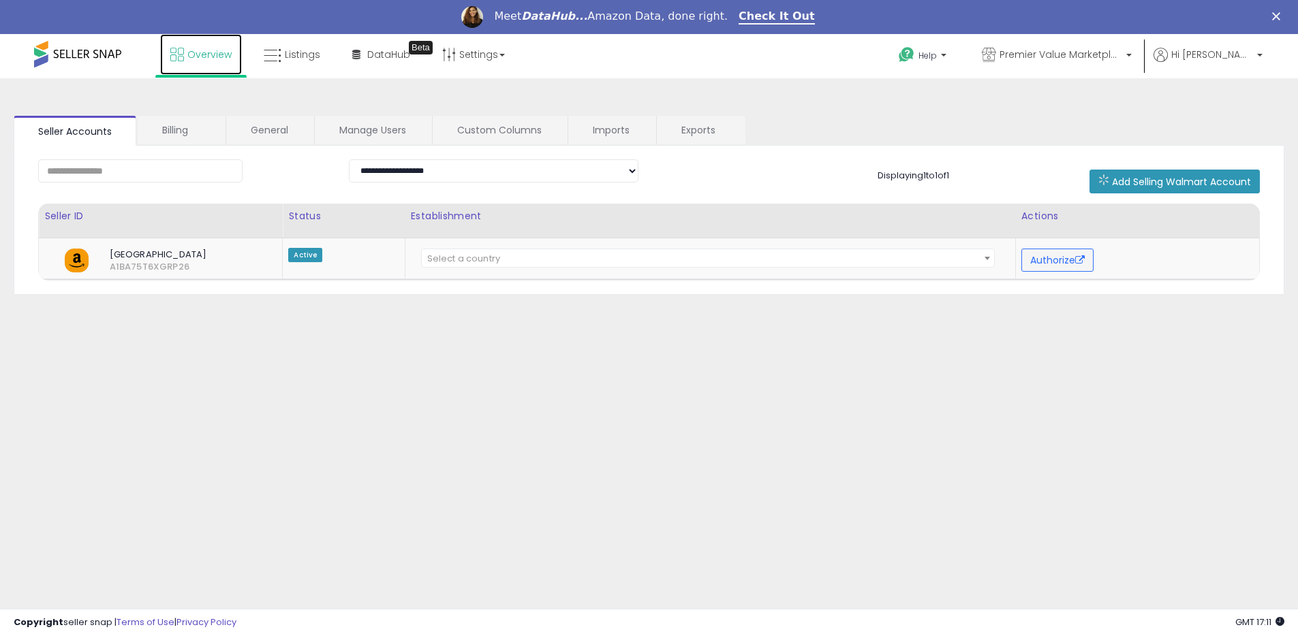
click at [189, 50] on span "Overview" at bounding box center [209, 55] width 44 height 14
